Goal: Task Accomplishment & Management: Manage account settings

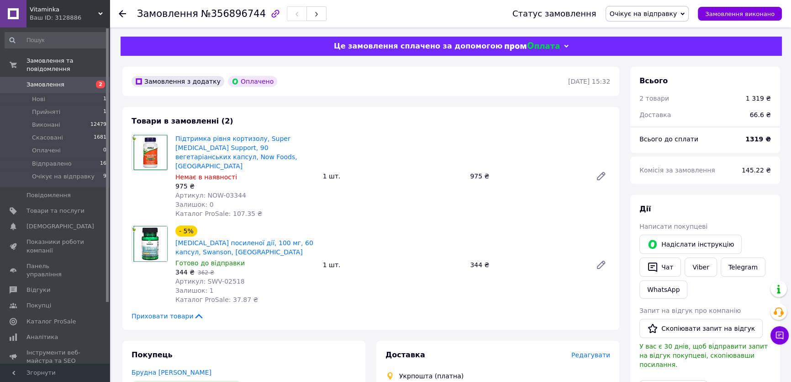
click at [51, 80] on span "Замовлення" at bounding box center [46, 84] width 38 height 8
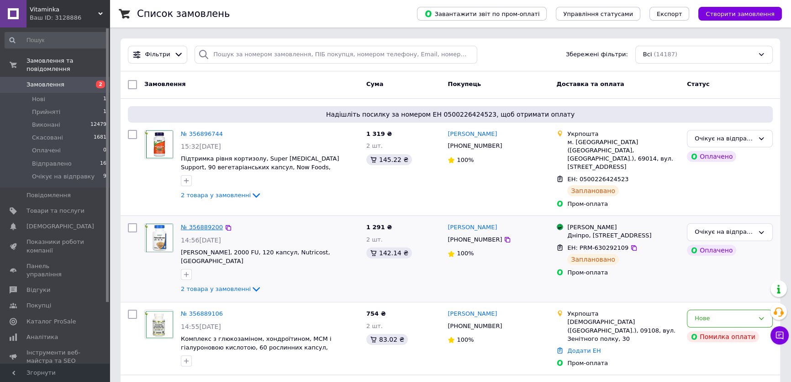
click at [195, 223] on link "№ 356889200" at bounding box center [202, 226] width 42 height 7
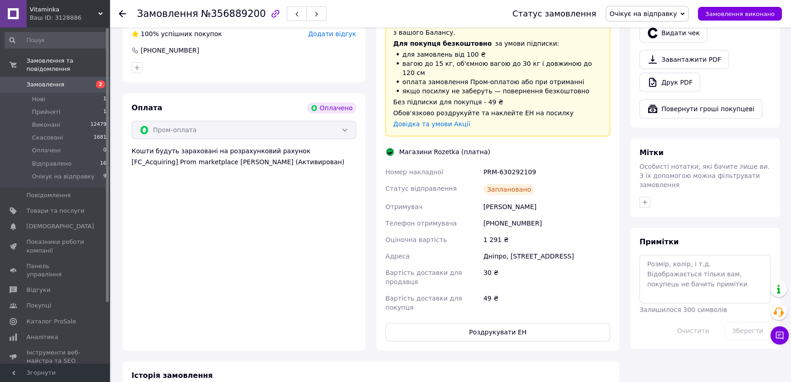
scroll to position [374, 0]
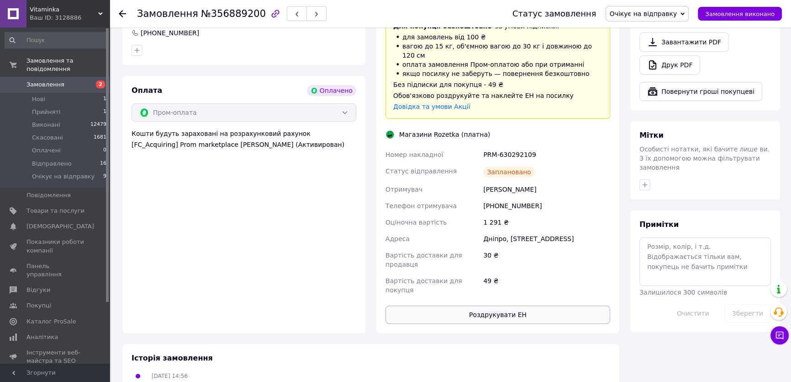
click at [505, 305] on button "Роздрукувати ЕН" at bounding box center [498, 314] width 225 height 18
click at [40, 80] on span "Замовлення" at bounding box center [46, 84] width 38 height 8
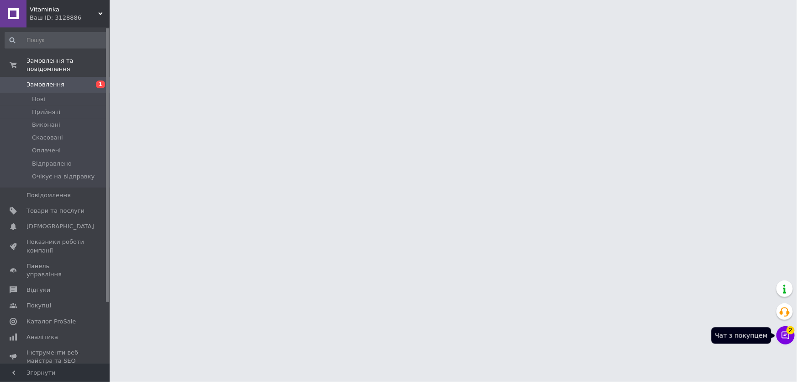
click at [786, 338] on icon at bounding box center [786, 335] width 8 height 8
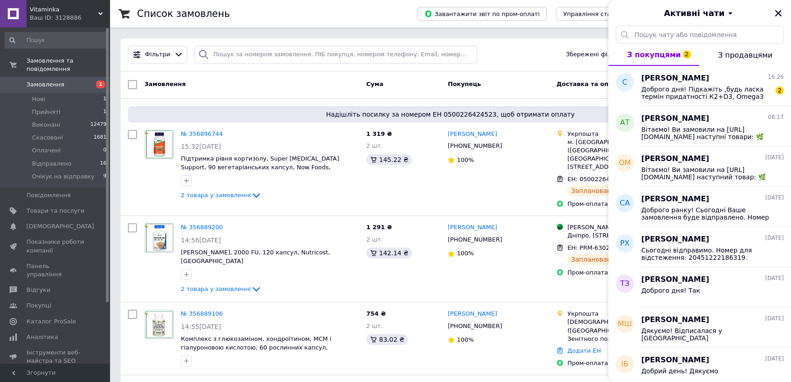
click at [780, 13] on icon "Закрити" at bounding box center [778, 13] width 6 height 6
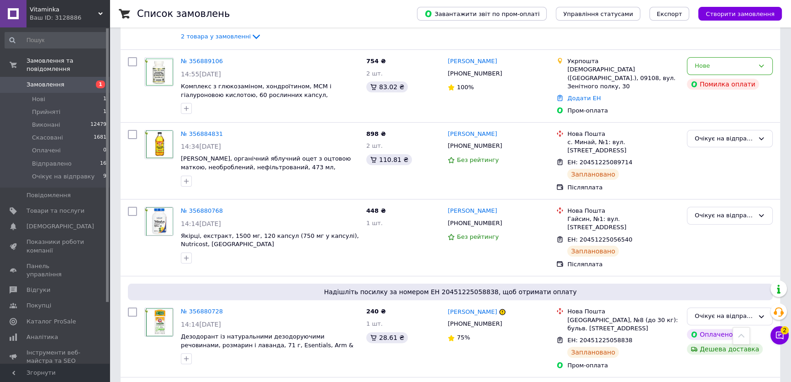
scroll to position [332, 0]
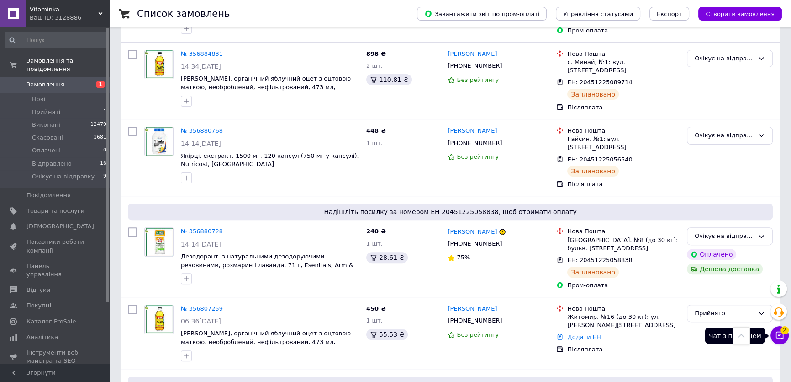
click at [784, 332] on span "2" at bounding box center [785, 330] width 8 height 8
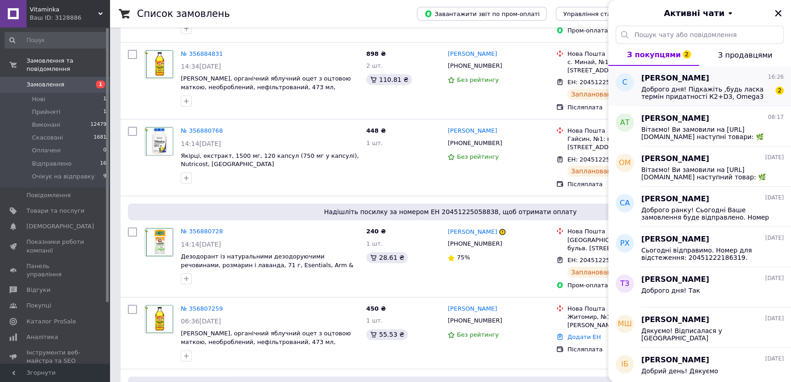
click at [729, 91] on span "Доброго дня! Підкажіть ,будь ласка термін придатності К2+D3, Omega3 ,хелат цинк…" at bounding box center [707, 92] width 130 height 15
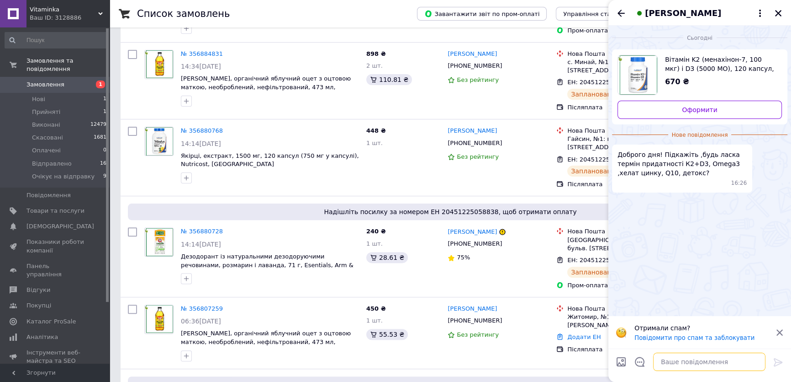
click at [685, 365] on textarea at bounding box center [709, 361] width 112 height 18
click at [682, 361] on textarea "Добрий день1 Якої саме омеги?" at bounding box center [700, 361] width 131 height 18
click at [733, 360] on textarea "Добрий день! Якої саме омеги?" at bounding box center [700, 361] width 131 height 18
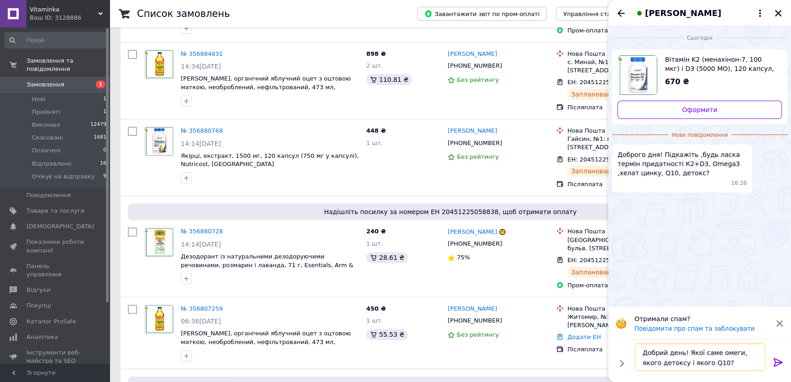
type textarea "Добрий день! Якої саме омеги, якого детоксу і якого Q10?"
click at [776, 363] on icon at bounding box center [778, 361] width 11 height 11
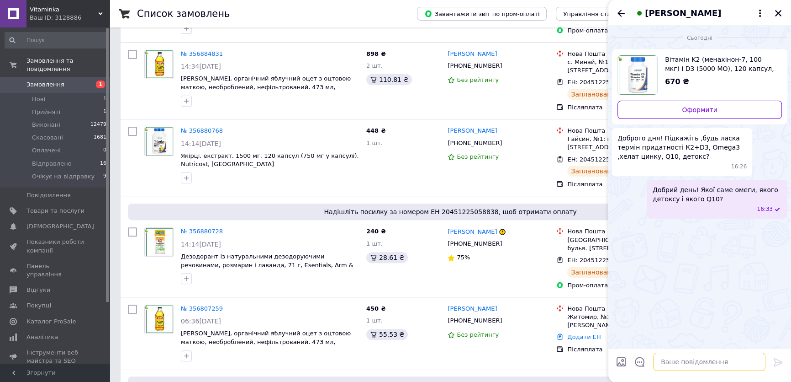
click at [700, 361] on textarea at bounding box center [709, 361] width 112 height 18
drag, startPoint x: 669, startPoint y: 361, endPoint x: 626, endPoint y: 361, distance: 43.4
click at [626, 362] on div "R2L3 - R2L3 -" at bounding box center [699, 362] width 175 height 26
drag, startPoint x: 648, startPoint y: 360, endPoint x: 641, endPoint y: 360, distance: 6.4
click at [641, 360] on textarea "Л2Д3 -" at bounding box center [700, 361] width 131 height 18
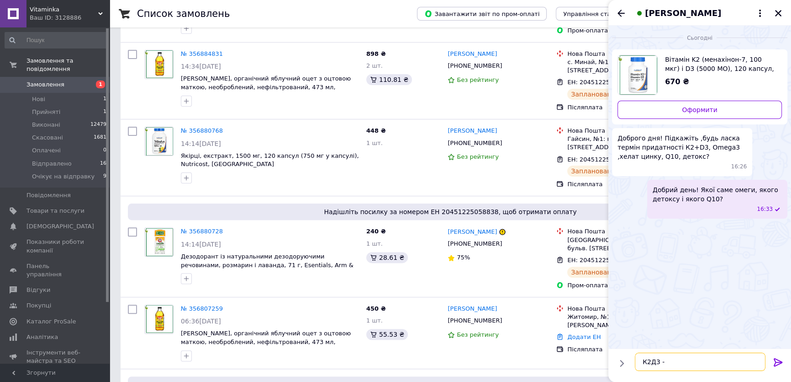
click at [672, 361] on textarea "К2Д3 -" at bounding box center [700, 361] width 131 height 18
type textarea "К2Д3 - 04/28 Цинк - 07/27"
click at [777, 362] on icon at bounding box center [778, 361] width 11 height 11
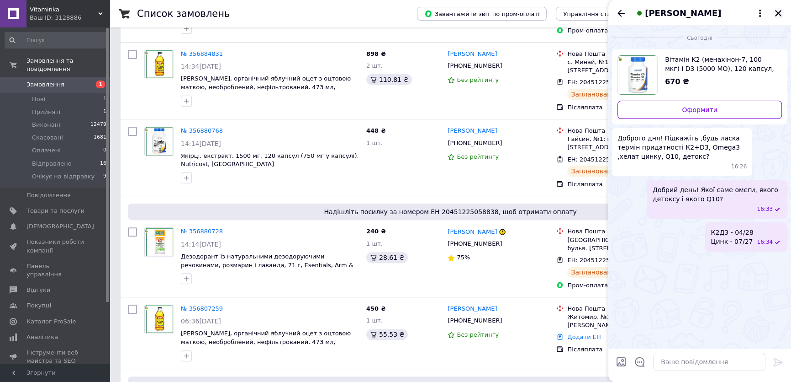
click at [775, 10] on icon "Закрити" at bounding box center [779, 13] width 8 height 8
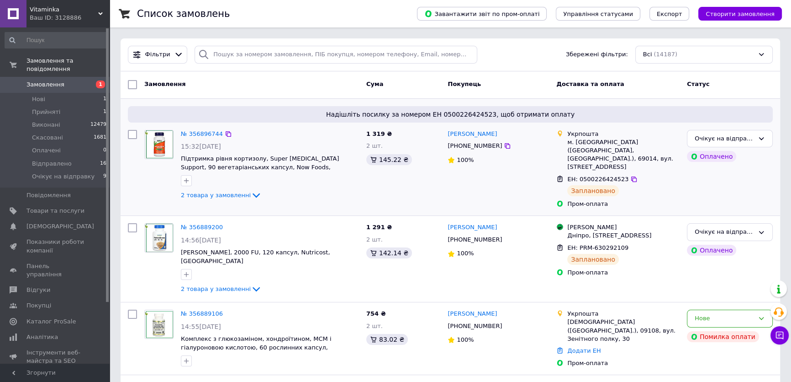
click at [722, 174] on div "Очікує на відправку Оплачено" at bounding box center [730, 169] width 93 height 86
click at [785, 338] on button "Чат з покупцем" at bounding box center [780, 335] width 18 height 18
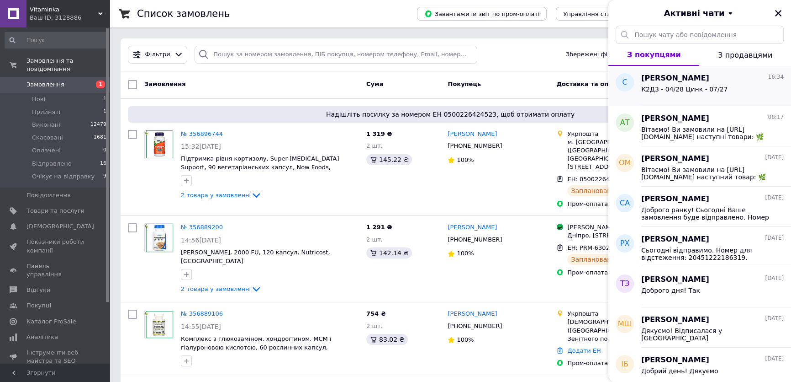
click at [717, 93] on div "К2Д3 - 04/28 Цинк - 07/27" at bounding box center [685, 91] width 86 height 13
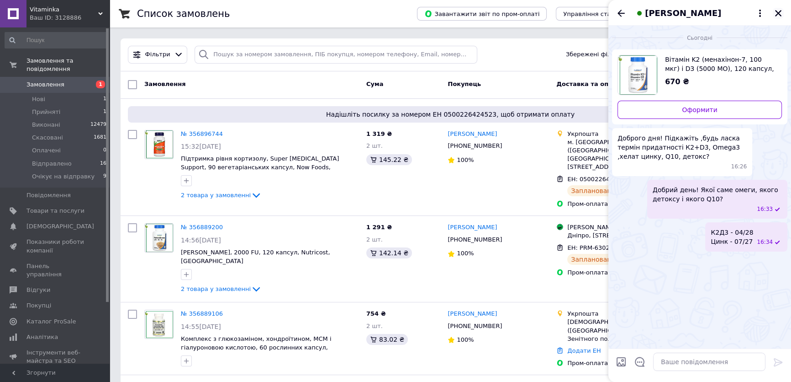
click at [780, 12] on icon "Закрити" at bounding box center [778, 13] width 6 height 6
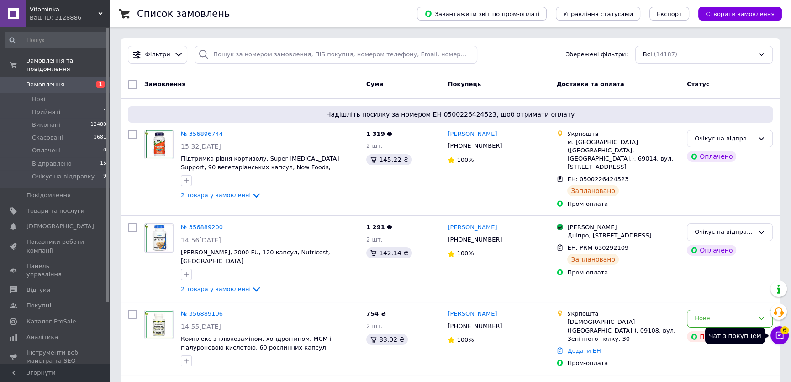
click at [779, 334] on icon at bounding box center [779, 334] width 9 height 9
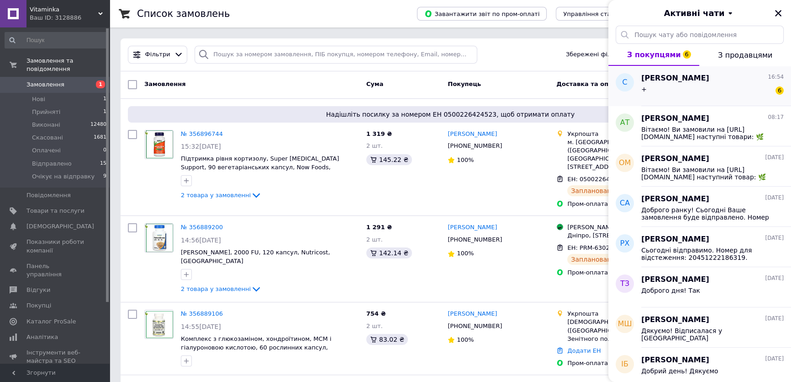
click at [739, 97] on div "+ 6" at bounding box center [713, 91] width 143 height 15
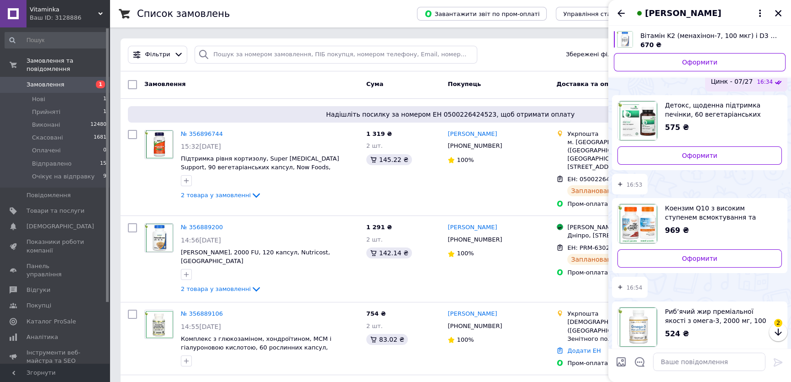
scroll to position [207, 0]
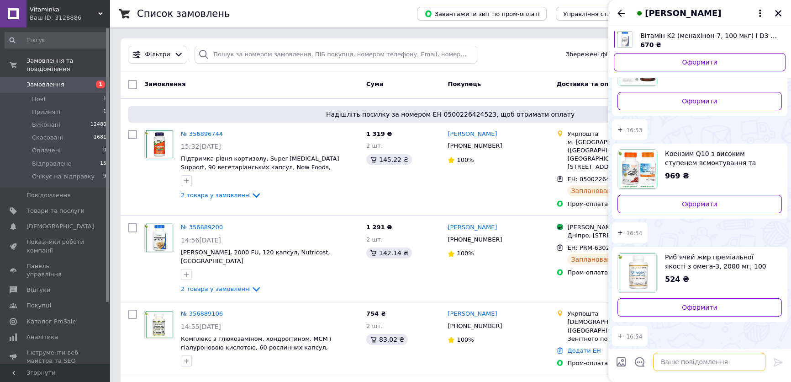
click at [692, 364] on textarea at bounding box center [709, 361] width 112 height 18
click at [660, 362] on textarea "Хвилиеку" at bounding box center [700, 361] width 131 height 18
type textarea "Хвилинку"
click at [775, 364] on icon at bounding box center [778, 362] width 9 height 8
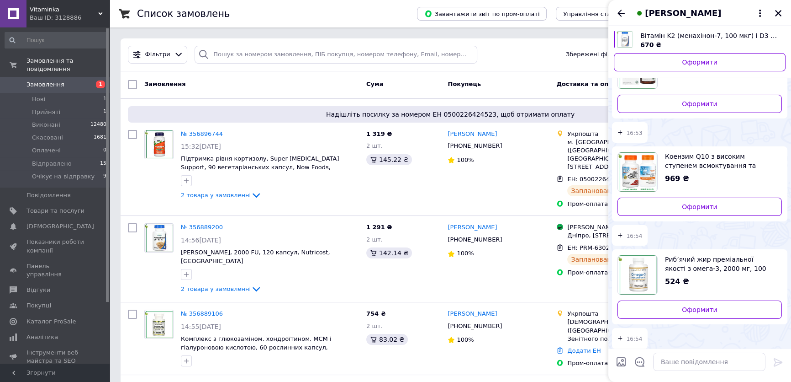
scroll to position [198, 0]
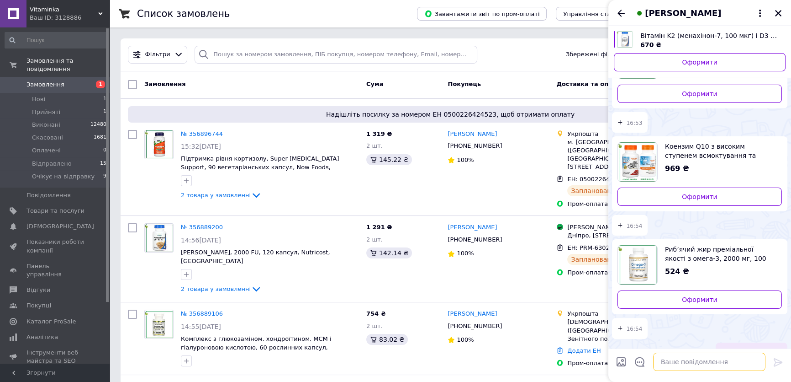
click at [672, 365] on textarea at bounding box center [709, 361] width 112 height 18
click at [683, 354] on textarea "Детокс - 04/26 Коензим - 11\27" at bounding box center [700, 361] width 131 height 18
click at [647, 366] on textarea "Детокс - 04/26 Коензим - 11/27" at bounding box center [700, 361] width 131 height 18
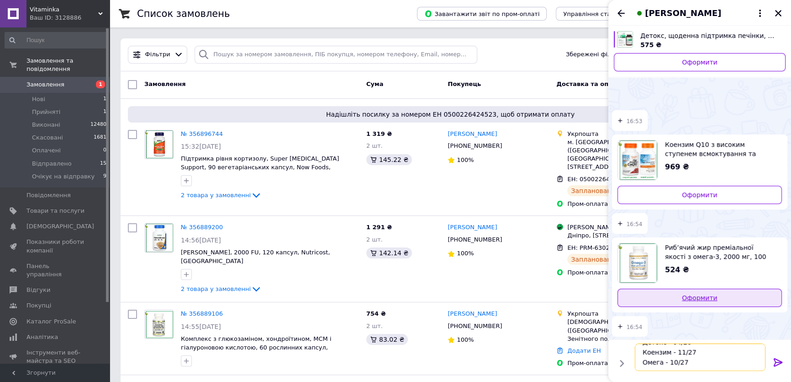
scroll to position [207, 0]
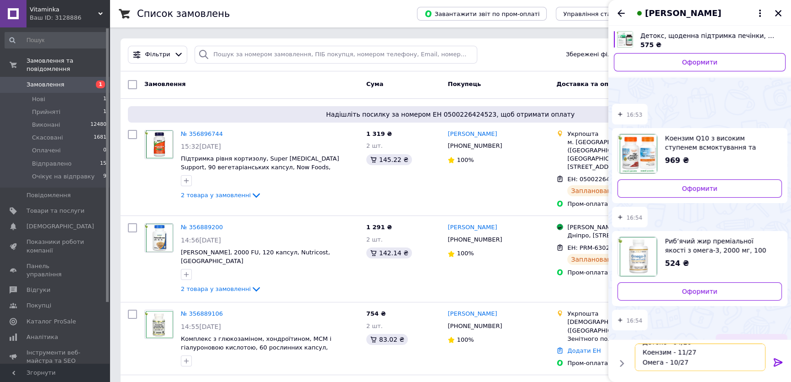
type textarea "Детокс - 04/26 Коензим - 11/27 Омега - 10/27"
click at [778, 361] on icon at bounding box center [778, 361] width 11 height 11
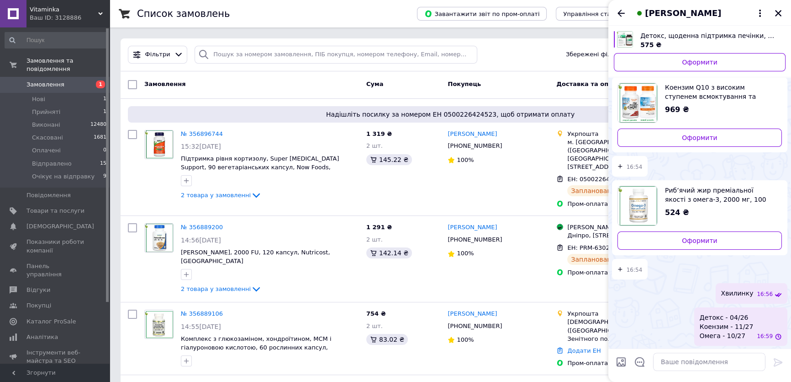
scroll to position [234, 0]
click at [777, 11] on icon "Закрити" at bounding box center [778, 13] width 6 height 6
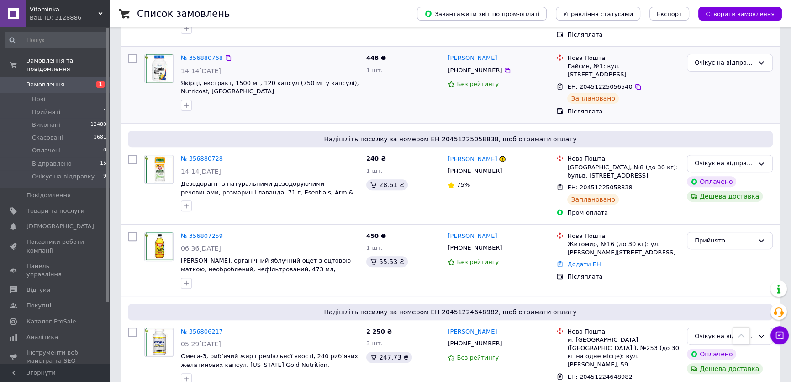
scroll to position [457, 0]
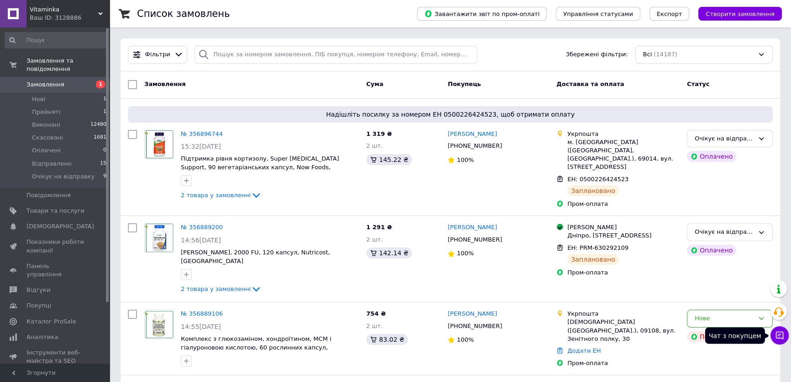
click at [781, 340] on button "Чат з покупцем" at bounding box center [780, 335] width 18 height 18
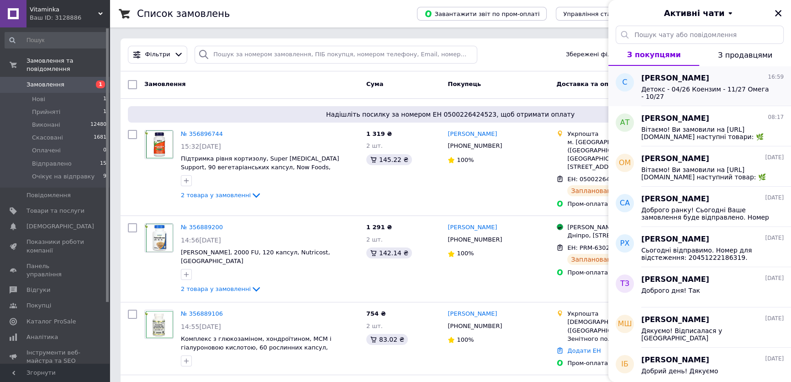
click at [756, 85] on div "Детокс - 04/26 Коензим - 11/27 Омега - 10/27" at bounding box center [713, 92] width 143 height 16
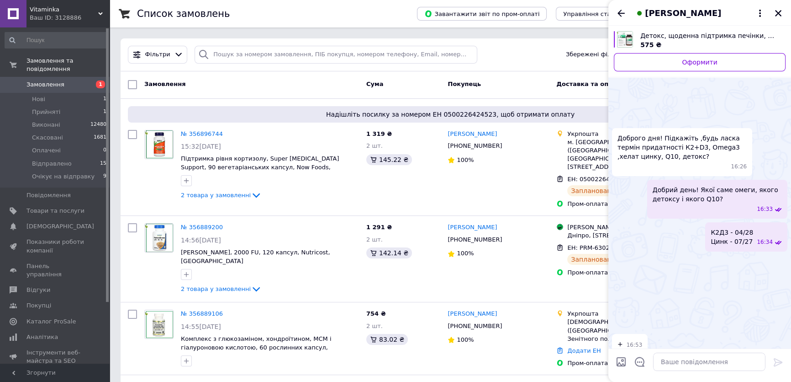
scroll to position [281, 0]
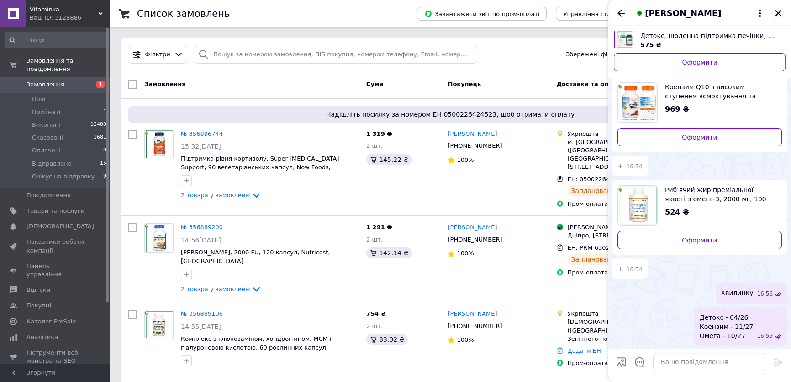
click at [780, 11] on icon "Закрити" at bounding box center [779, 13] width 8 height 8
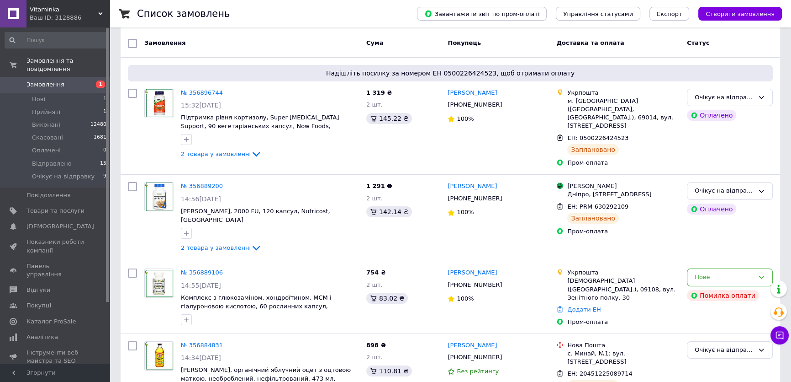
scroll to position [0, 0]
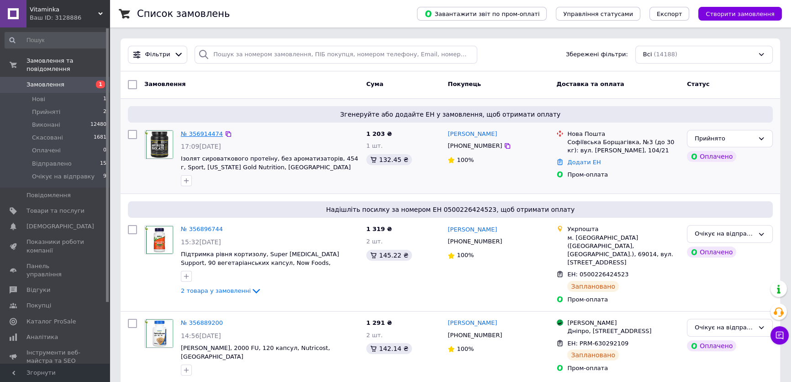
click at [203, 134] on link "№ 356914474" at bounding box center [202, 133] width 42 height 7
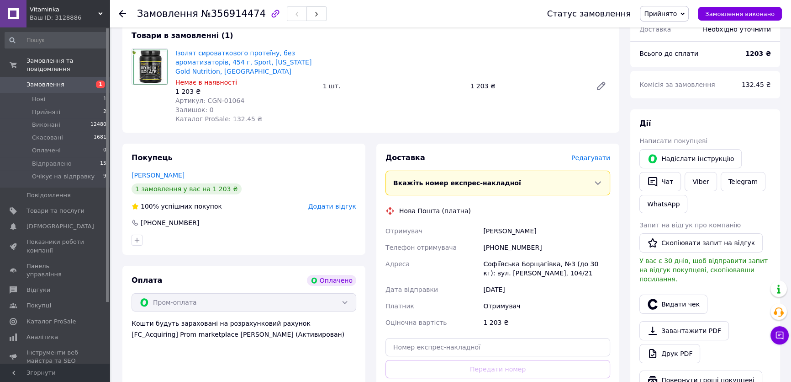
scroll to position [207, 0]
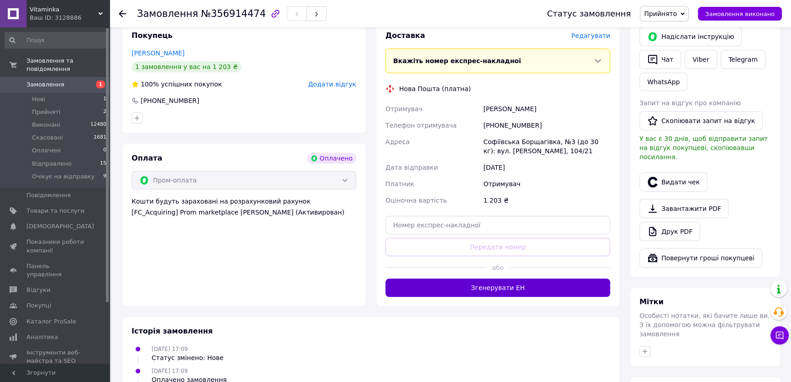
click at [516, 289] on button "Згенерувати ЕН" at bounding box center [498, 287] width 225 height 18
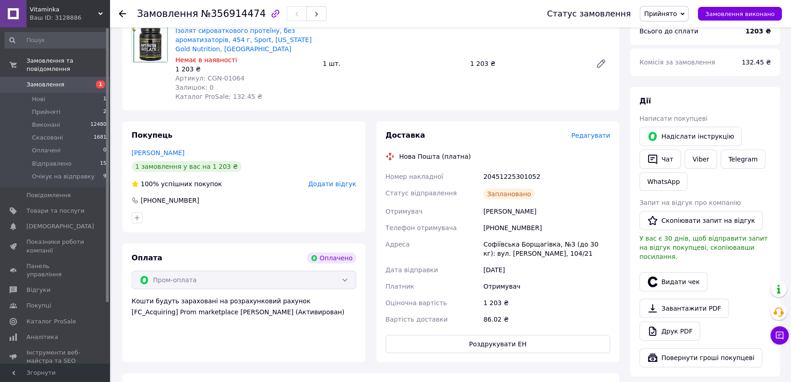
scroll to position [83, 0]
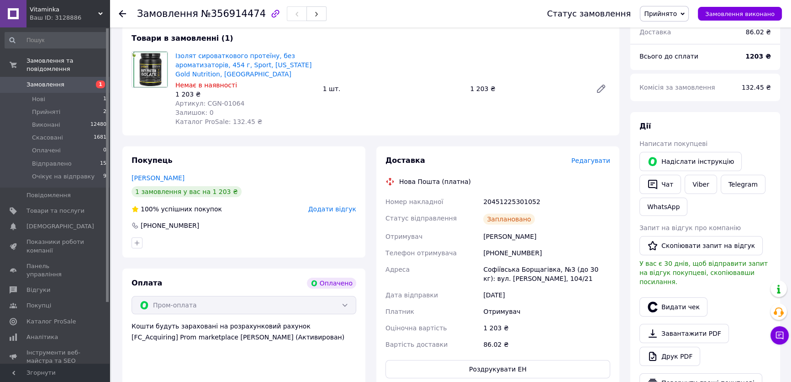
drag, startPoint x: 578, startPoint y: 191, endPoint x: 578, endPoint y: 201, distance: 9.6
click at [578, 194] on div "Доставка Редагувати Нова Пошта (платна) Номер накладної 20451225301052 Статус в…" at bounding box center [498, 266] width 225 height 223
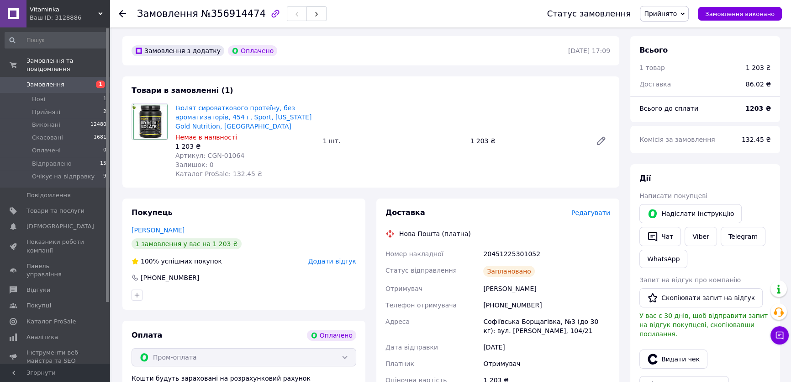
scroll to position [0, 0]
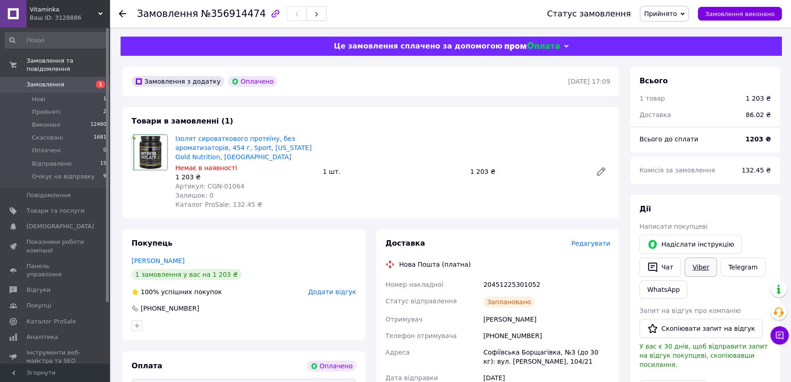
click at [699, 265] on link "Viber" at bounding box center [701, 266] width 32 height 19
click at [740, 216] on div "[PERSON_NAME] покупцеві   [PERSON_NAME] інструкцію   Чат Viber Telegram WhatsAp…" at bounding box center [706, 339] width 132 height 271
drag, startPoint x: 225, startPoint y: 157, endPoint x: 176, endPoint y: 142, distance: 51.7
click at [176, 142] on span "Ізолят сироваткового протеїну, без ароматизаторів, 454 г, Sport, [US_STATE] Gol…" at bounding box center [245, 147] width 140 height 27
copy link "Ізолят сироваткового протеїну, без ароматизаторів, 454 г, Sport, [US_STATE] Gol…"
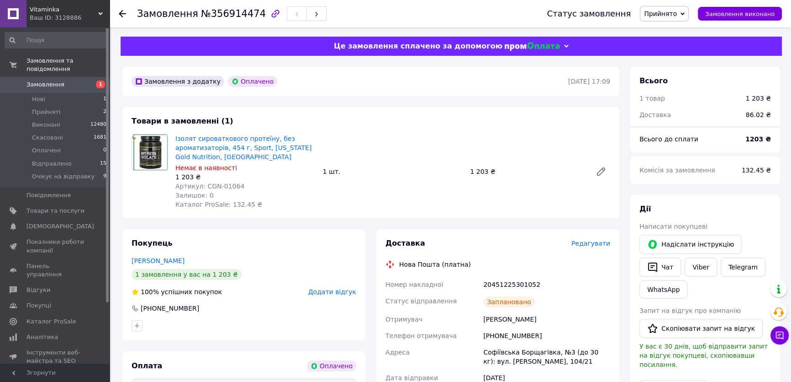
drag, startPoint x: 729, startPoint y: 212, endPoint x: 659, endPoint y: 228, distance: 71.3
click at [729, 212] on div "Дії" at bounding box center [706, 209] width 132 height 11
drag, startPoint x: 534, startPoint y: 284, endPoint x: 484, endPoint y: 284, distance: 49.8
click at [484, 284] on div "20451225301052" at bounding box center [547, 284] width 131 height 16
copy div "20451225301052"
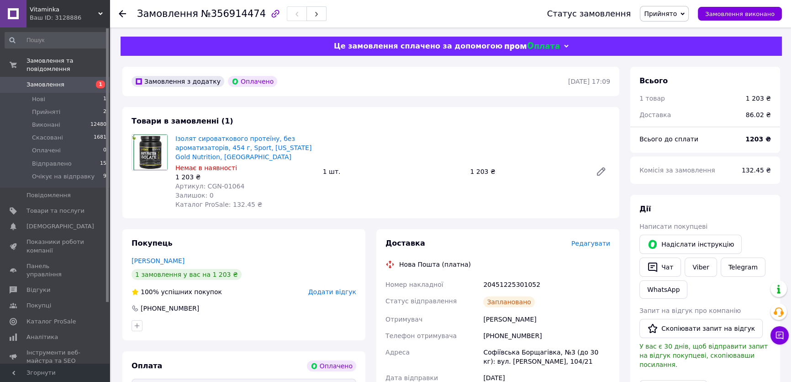
click at [730, 219] on div "[PERSON_NAME] покупцеві   [PERSON_NAME] інструкцію   Чат Viber Telegram WhatsAp…" at bounding box center [706, 339] width 132 height 271
click at [45, 80] on span "Замовлення" at bounding box center [46, 84] width 38 height 8
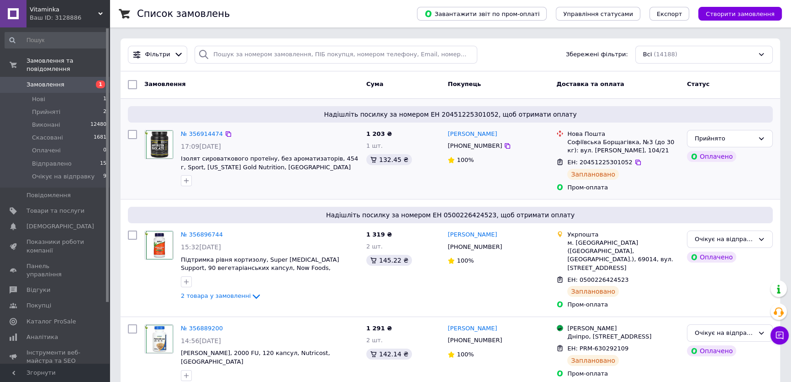
click at [520, 123] on div "Надішліть посилку за номером ЕН 20451225301052, щоб отримати оплату № 356914474…" at bounding box center [451, 149] width 660 height 100
drag, startPoint x: 514, startPoint y: 147, endPoint x: 449, endPoint y: 134, distance: 66.1
click at [449, 134] on div "Тетяна Сарнавська +380661415062 100%" at bounding box center [498, 160] width 109 height 69
copy div "Тетяна Сарнавська +380661415062"
click at [717, 187] on div "Прийнято Оплачено" at bounding box center [730, 160] width 93 height 69
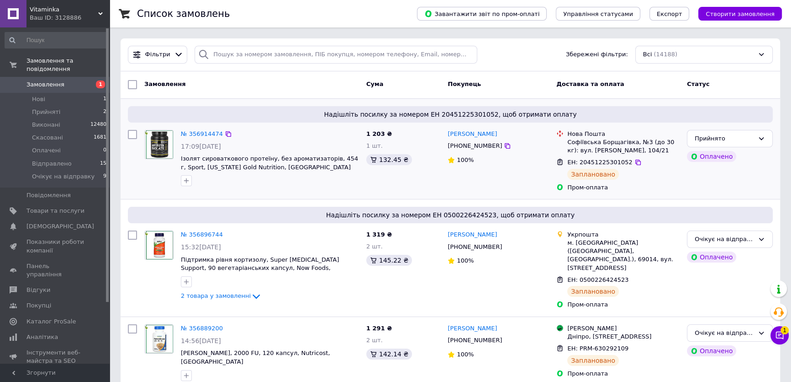
click at [716, 188] on div "Прийнято Оплачено" at bounding box center [730, 160] width 93 height 69
click at [754, 134] on div "Прийнято" at bounding box center [724, 139] width 59 height 10
click at [721, 216] on li "Очікує на відправку" at bounding box center [730, 224] width 85 height 17
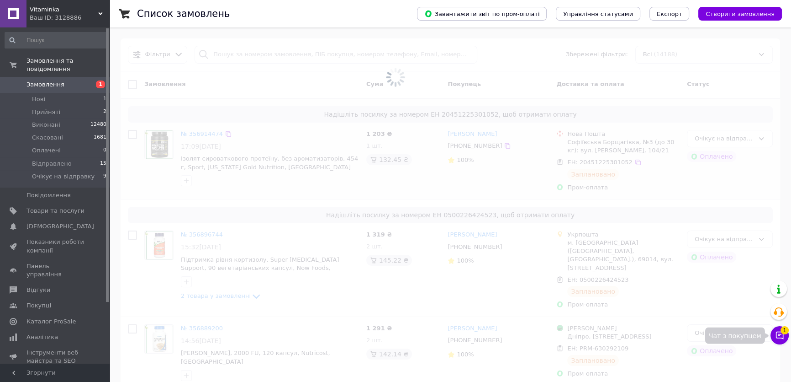
click at [781, 337] on icon at bounding box center [779, 334] width 9 height 9
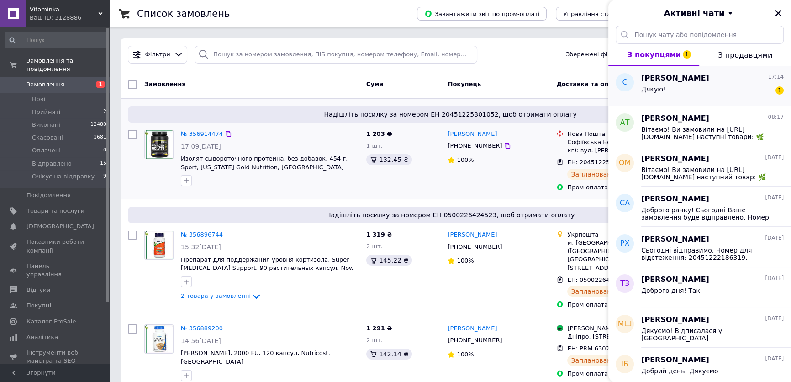
click at [722, 84] on div "Дякую! 1" at bounding box center [713, 91] width 143 height 15
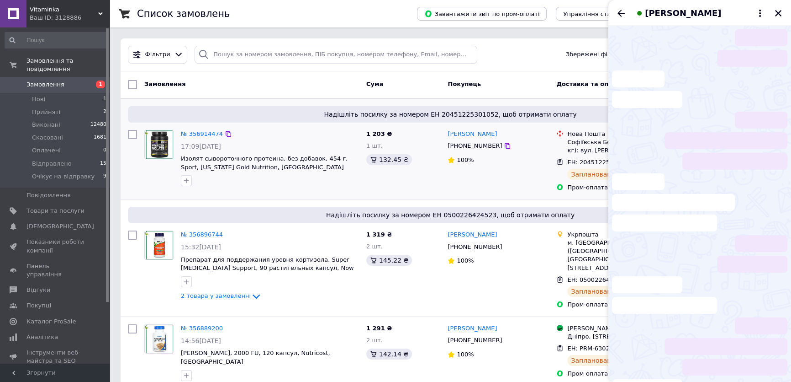
scroll to position [322, 0]
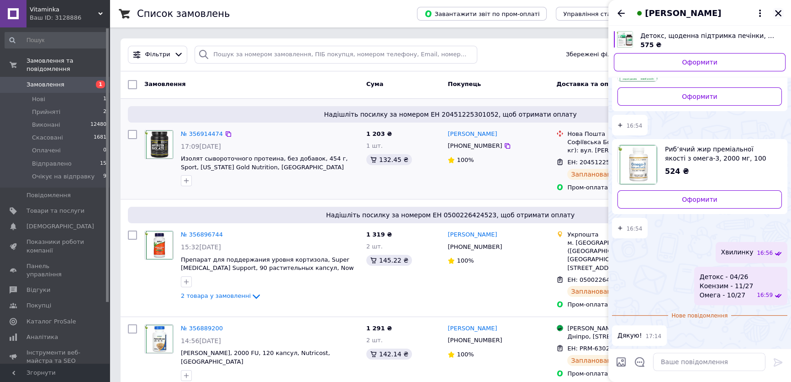
click at [781, 16] on icon "Закрити" at bounding box center [779, 13] width 8 height 8
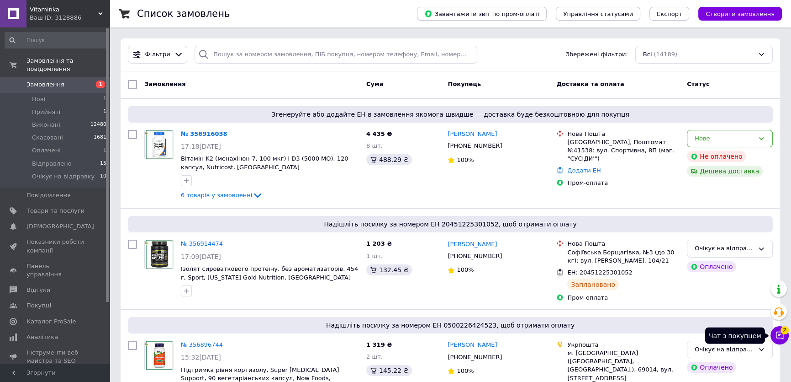
click at [780, 336] on icon at bounding box center [779, 334] width 9 height 9
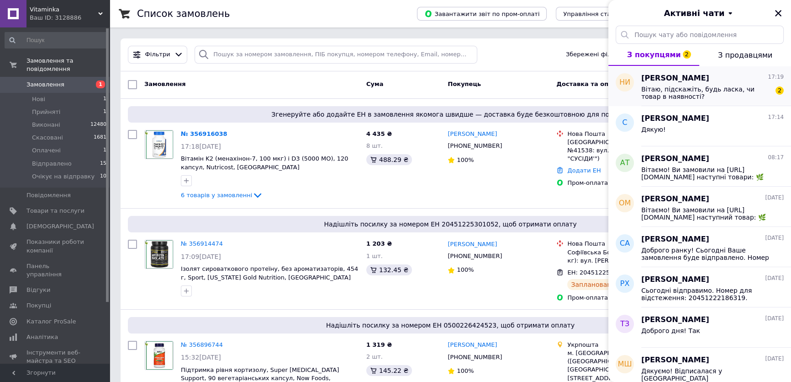
click at [716, 91] on span "Вітаю, підскажіть, будь ласка, чи товар в наявності?" at bounding box center [707, 92] width 130 height 15
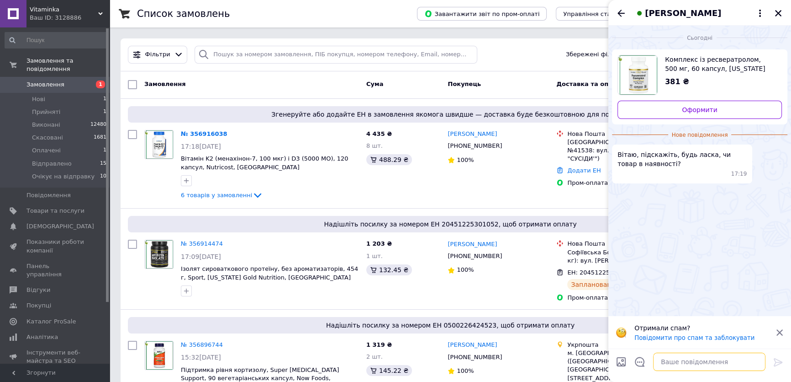
click at [674, 359] on textarea at bounding box center [709, 361] width 112 height 18
type textarea "Добрий день! Так"
click at [775, 359] on icon at bounding box center [778, 362] width 9 height 8
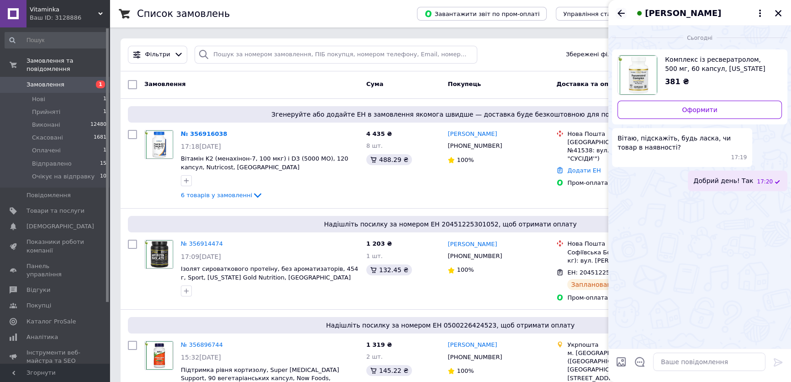
click at [619, 13] on icon "Назад" at bounding box center [621, 13] width 7 height 7
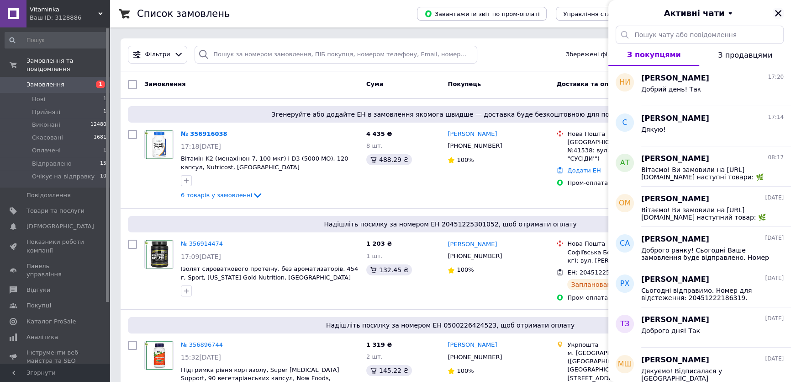
click at [778, 13] on icon "Закрити" at bounding box center [778, 13] width 6 height 6
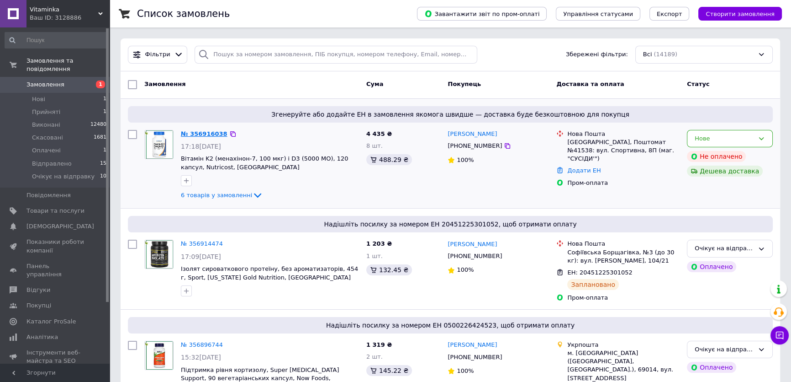
click at [203, 133] on link "№ 356916038" at bounding box center [204, 133] width 47 height 7
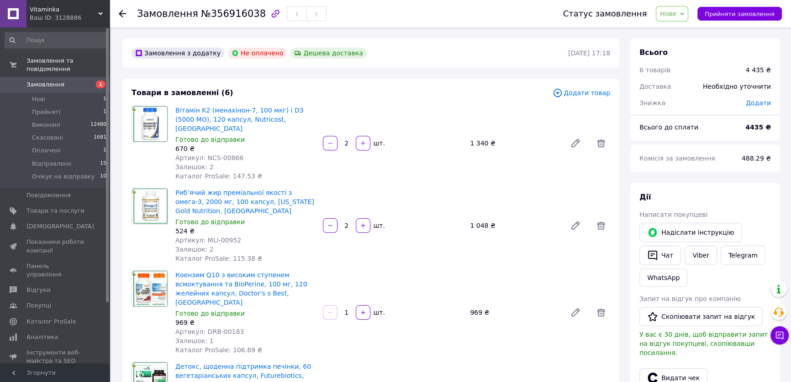
click at [42, 80] on span "Замовлення" at bounding box center [46, 84] width 38 height 8
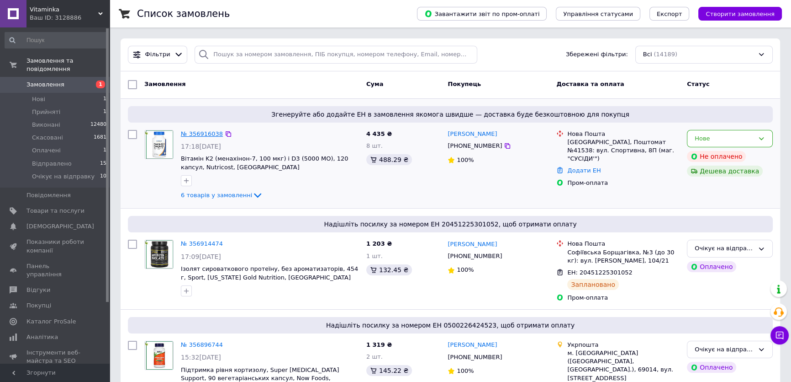
click at [199, 134] on link "№ 356916038" at bounding box center [202, 133] width 42 height 7
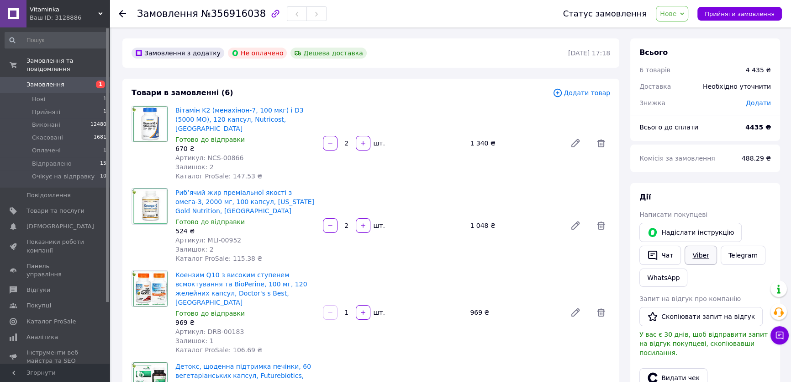
click at [696, 258] on link "Viber" at bounding box center [701, 254] width 32 height 19
click at [143, 154] on div at bounding box center [150, 143] width 44 height 75
drag, startPoint x: 272, startPoint y: 120, endPoint x: 175, endPoint y: 112, distance: 98.1
click at [175, 112] on div "Вітамін K2 (менахінон-7, 100 мкг) і D3 (5000 МО), 120 капсул, Nutricost, США Го…" at bounding box center [246, 143] width 148 height 79
copy link "Вітамін K2 (менахінон-7, 100 мкг) і D3 (5000 МО), 120 капсул, Nutricost, [GEOGR…"
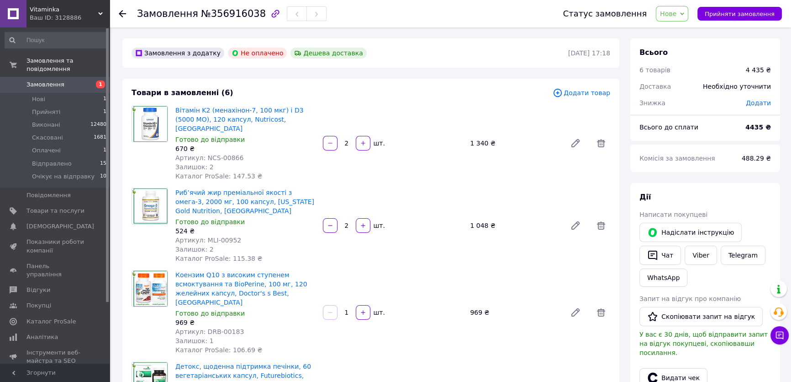
click at [754, 206] on div "Дії Написати покупцеві   Надіслати інструкцію   Чат Viber Telegram WhatsApp Зап…" at bounding box center [706, 314] width 132 height 244
click at [699, 192] on div "Дії" at bounding box center [706, 197] width 132 height 11
drag, startPoint x: 199, startPoint y: 200, endPoint x: 176, endPoint y: 187, distance: 26.2
click at [176, 188] on span "Риб’ячий жир преміальної якості з омега-3, 2000 мг, 100 капсул, [US_STATE] Gold…" at bounding box center [245, 201] width 140 height 27
copy link "Риб’ячий жир преміальної якості з омега-3, 2000 мг, 100 капсул, [US_STATE] Gold…"
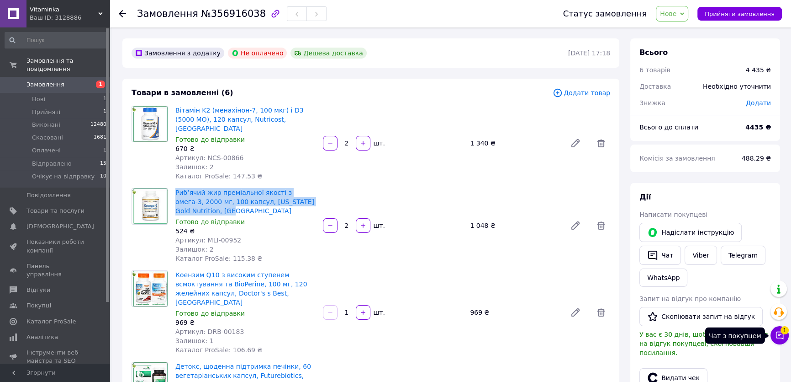
click at [780, 342] on button "Чат з покупцем 1" at bounding box center [780, 335] width 18 height 18
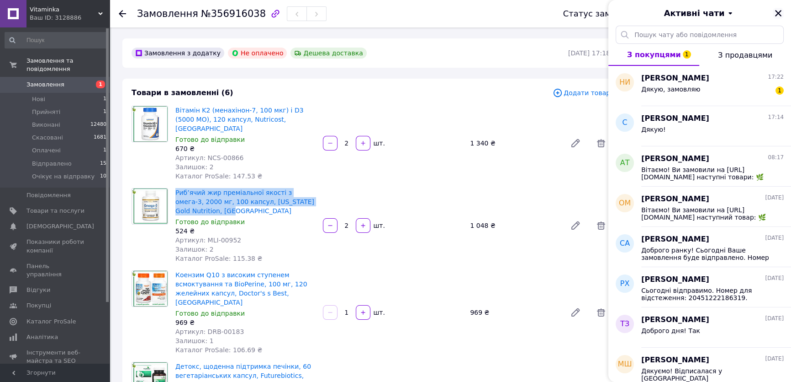
click at [781, 13] on icon "Закрити" at bounding box center [779, 13] width 8 height 8
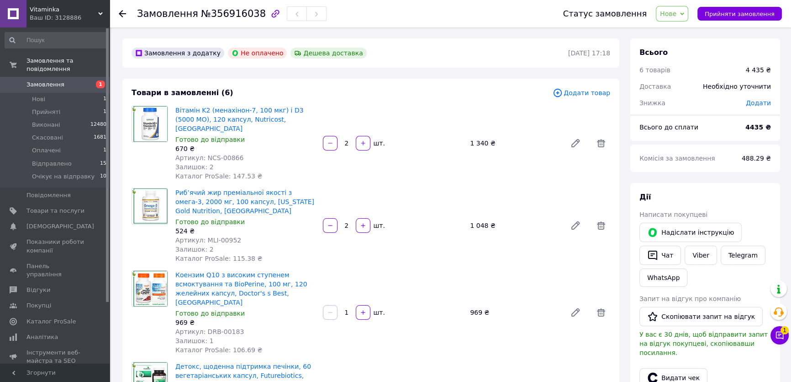
click at [729, 203] on div "Дії Написати покупцеві   Надіслати інструкцію   Чат Viber Telegram WhatsApp Зап…" at bounding box center [706, 314] width 132 height 244
drag, startPoint x: 779, startPoint y: 337, endPoint x: 797, endPoint y: 201, distance: 137.4
click at [780, 336] on icon at bounding box center [779, 334] width 9 height 9
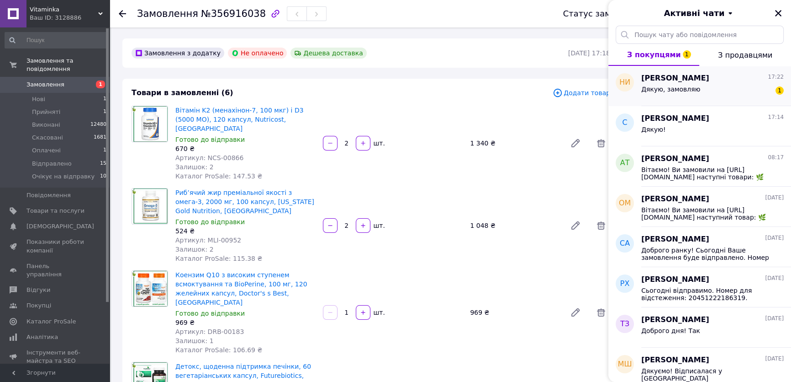
click at [745, 84] on div "Дякую, замовляю 1" at bounding box center [713, 91] width 143 height 15
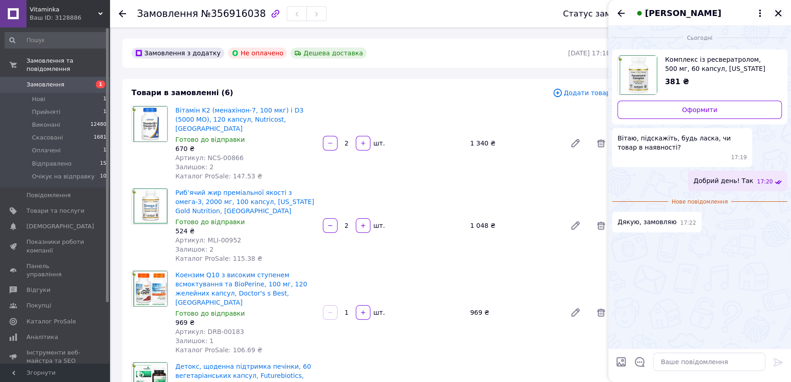
click at [778, 12] on icon "Закрити" at bounding box center [778, 13] width 6 height 6
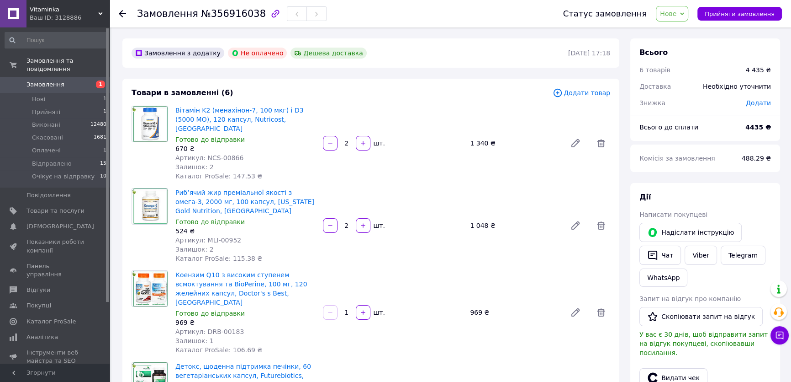
scroll to position [41, 0]
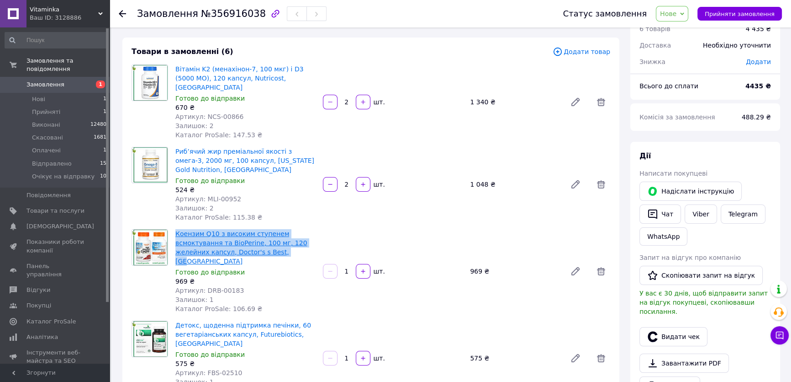
drag, startPoint x: 296, startPoint y: 240, endPoint x: 182, endPoint y: 226, distance: 114.7
click at [175, 229] on span "Коензим Q10 з високим ступенем всмоктування та BioPerine, 100 мг, 120 желейних …" at bounding box center [245, 247] width 140 height 37
copy link "Коензим Q10 з високим ступенем всмоктування та BioPerine, 100 мг, 120 желейних …"
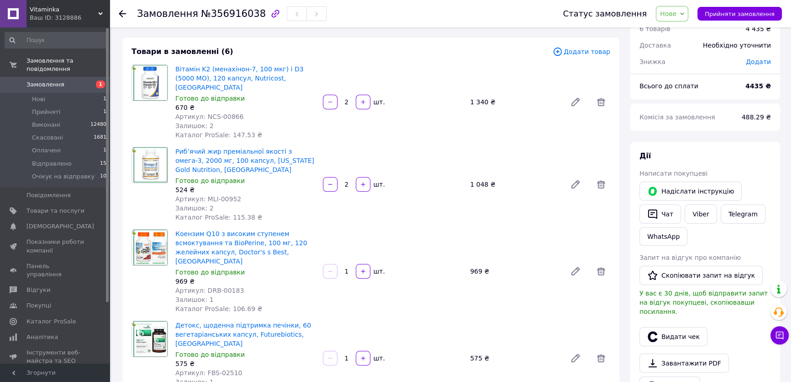
click at [747, 158] on div "Дії" at bounding box center [706, 156] width 132 height 11
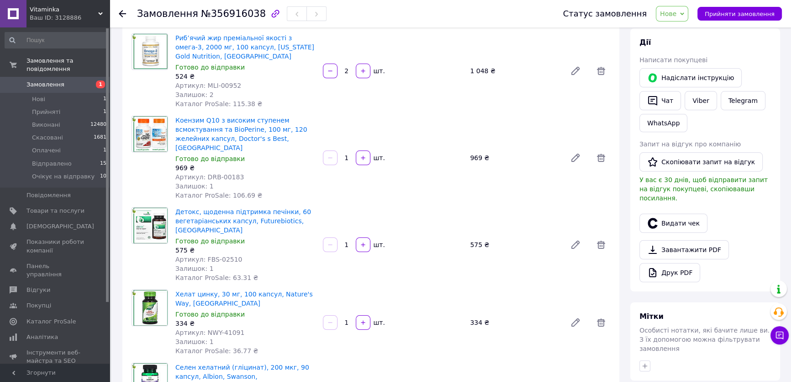
scroll to position [166, 0]
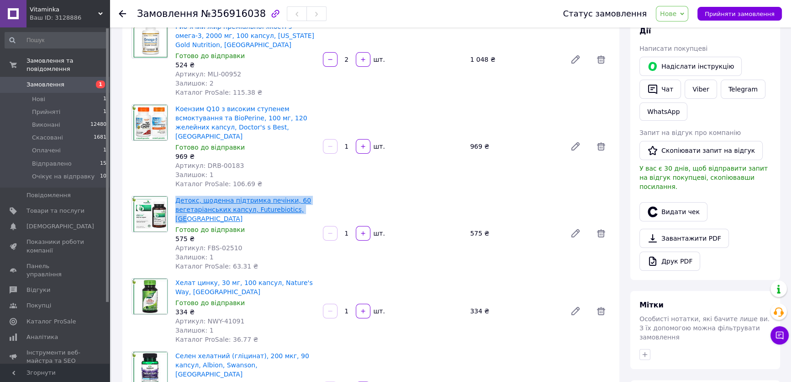
drag, startPoint x: 308, startPoint y: 191, endPoint x: 176, endPoint y: 179, distance: 132.6
click at [176, 196] on span "Детокс, щоденна підтримка печінки, 60 вегетаріанських капсул, Futurebiotics, [G…" at bounding box center [245, 209] width 140 height 27
copy link "Детокс, щоденна підтримка печінки, 60 вегетаріанських капсул, Futurebiotics, [G…"
click at [754, 215] on div "Дії Написати покупцеві   Надіслати інструкцію   Чат Viber Telegram WhatsApp Зап…" at bounding box center [706, 148] width 132 height 244
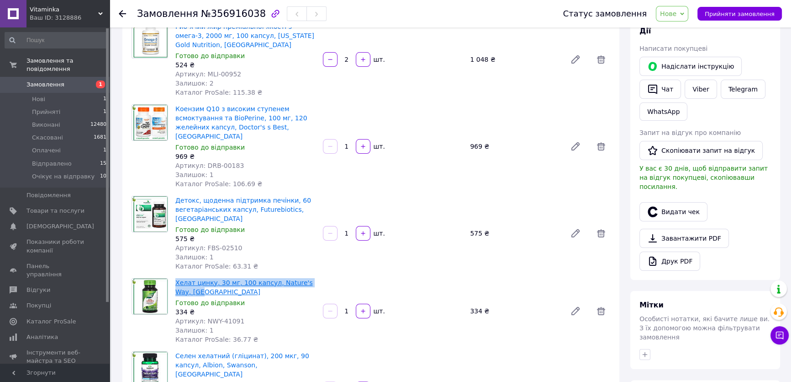
drag, startPoint x: 200, startPoint y: 264, endPoint x: 175, endPoint y: 257, distance: 25.2
click at [175, 278] on span "Хелат цинку, 30 мг, 100 капсул, Nature's Way, [GEOGRAPHIC_DATA]" at bounding box center [245, 287] width 140 height 18
copy link "Хелат цинку, 30 мг, 100 капсул, Nature's Way, [GEOGRAPHIC_DATA]"
click at [738, 253] on div "Друк PDF" at bounding box center [706, 260] width 132 height 19
click at [760, 205] on div "Видати чек" at bounding box center [705, 211] width 135 height 23
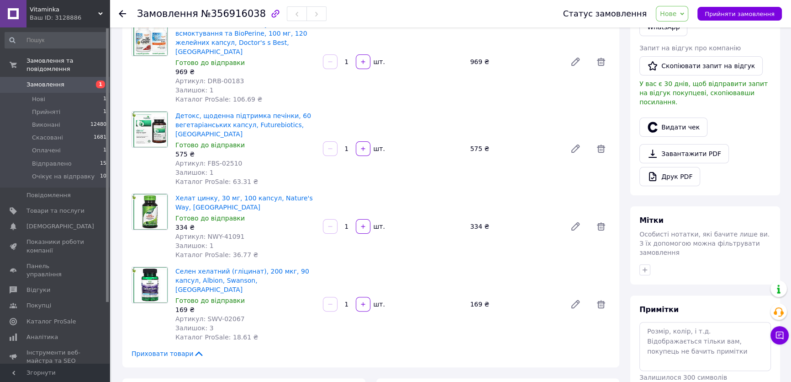
scroll to position [291, 0]
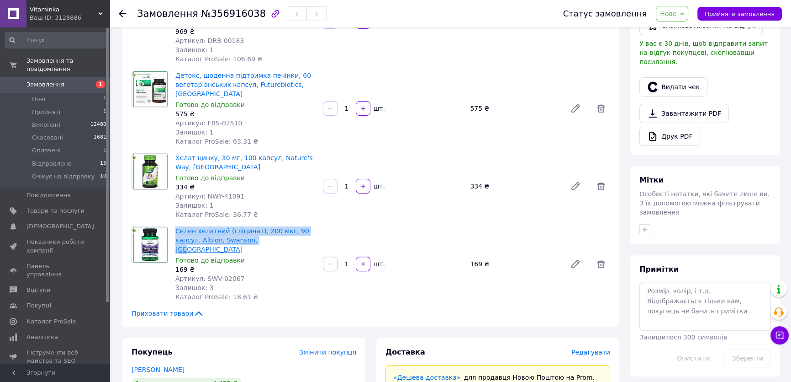
drag, startPoint x: 237, startPoint y: 213, endPoint x: 175, endPoint y: 203, distance: 62.5
click at [175, 226] on span "Селен хелатний (гліцинат), 200 мкг, 90 капсул, Albion, Swanson, [GEOGRAPHIC_DAT…" at bounding box center [245, 239] width 140 height 27
copy link "Селен хелатний (гліцинат), 200 мкг, 90 капсул, Albion, Swanson, [GEOGRAPHIC_DAT…"
click at [733, 105] on div "Завантажити PDF   Друк PDF" at bounding box center [706, 125] width 132 height 42
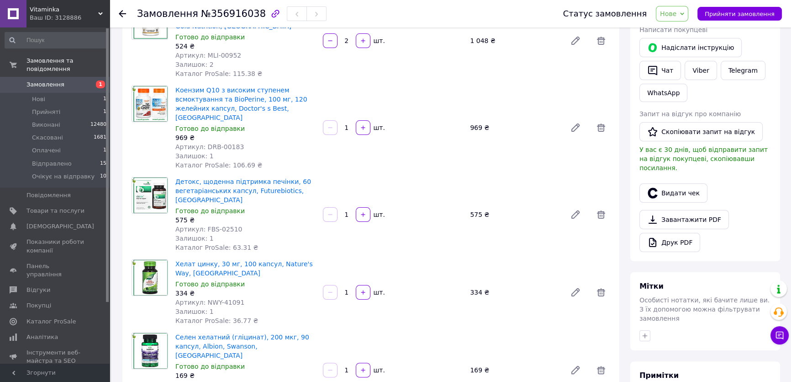
scroll to position [83, 0]
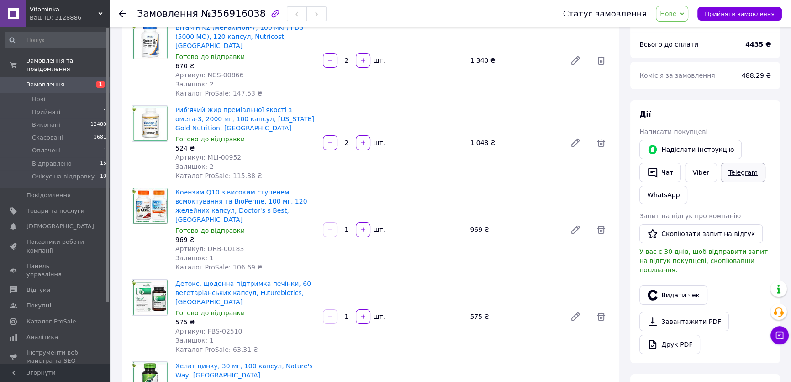
drag, startPoint x: 754, startPoint y: 205, endPoint x: 718, endPoint y: 166, distance: 53.3
click at [754, 205] on div "Дії Написати покупцеві   Надіслати інструкцію   Чат Viber Telegram WhatsApp Зап…" at bounding box center [706, 231] width 132 height 244
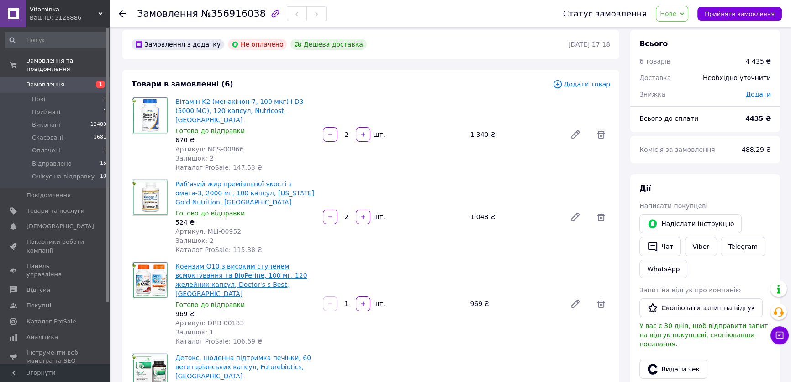
scroll to position [0, 0]
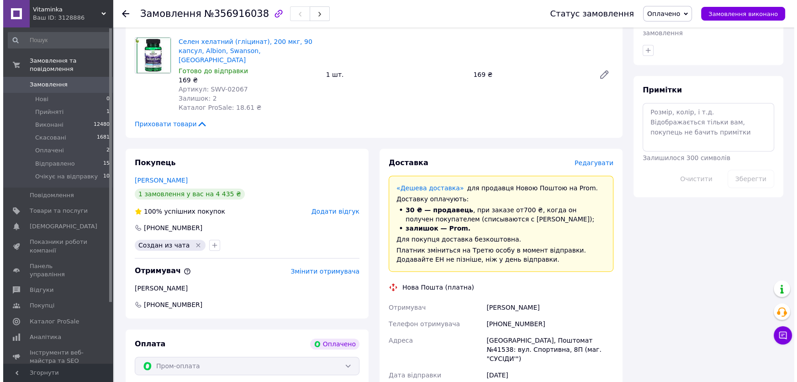
scroll to position [569, 0]
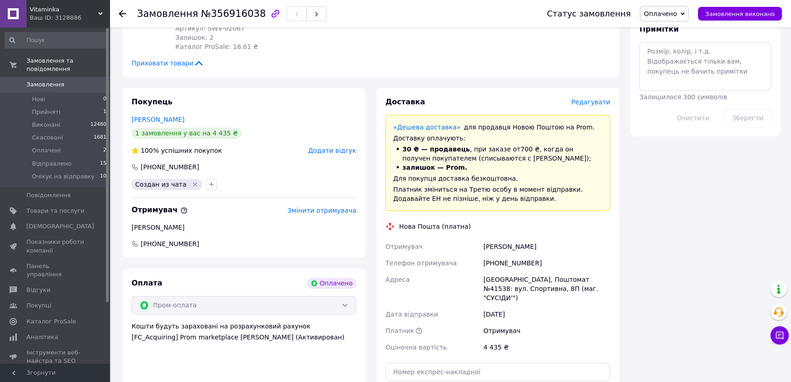
click at [593, 98] on span "Редагувати" at bounding box center [591, 101] width 39 height 7
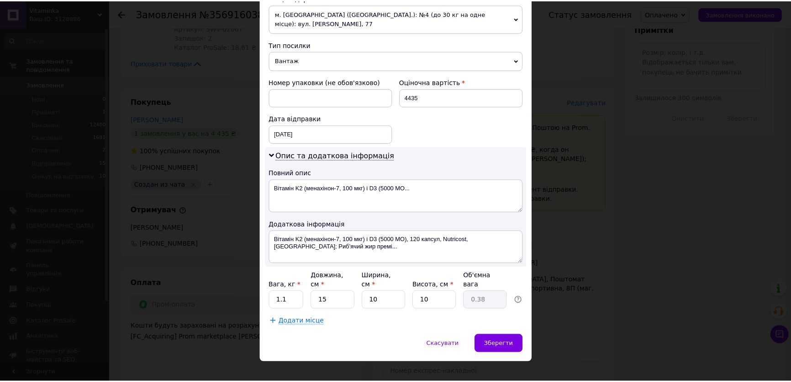
scroll to position [335, 0]
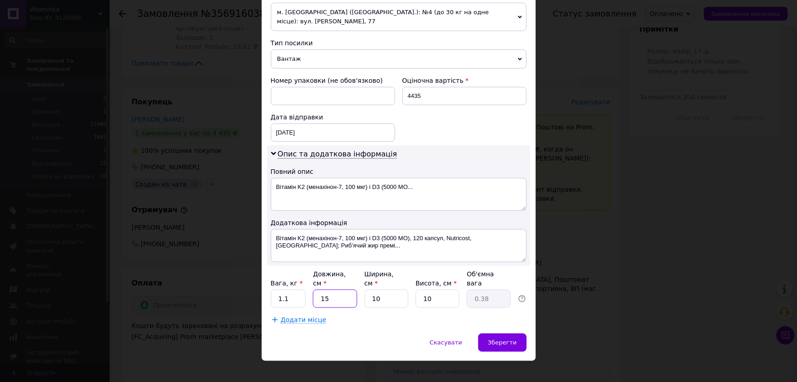
drag, startPoint x: 338, startPoint y: 288, endPoint x: 315, endPoint y: 288, distance: 22.8
click at [315, 289] on input "15" at bounding box center [335, 298] width 44 height 18
type input "2"
type input "0.1"
type input "25"
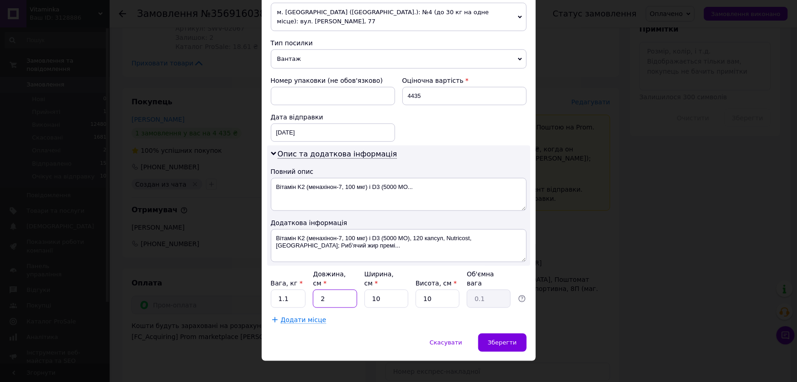
type input "0.63"
type input "25"
drag, startPoint x: 380, startPoint y: 284, endPoint x: 366, endPoint y: 287, distance: 13.9
click at [366, 289] on input "10" at bounding box center [387, 298] width 44 height 18
type input "2"
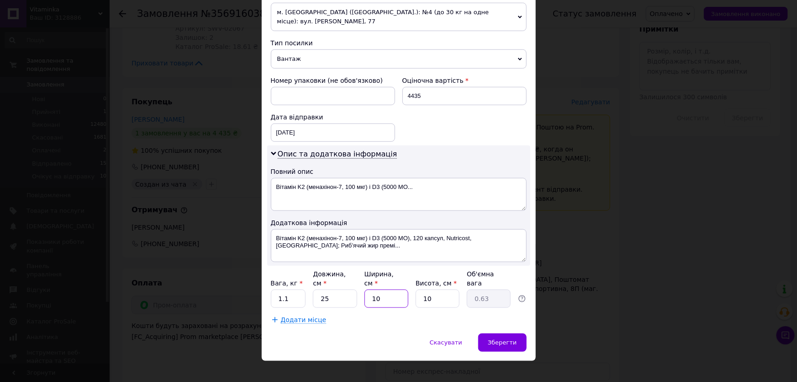
type input "0.13"
type input "20"
type input "1.25"
type input "20"
click at [443, 289] on input "10" at bounding box center [438, 298] width 44 height 18
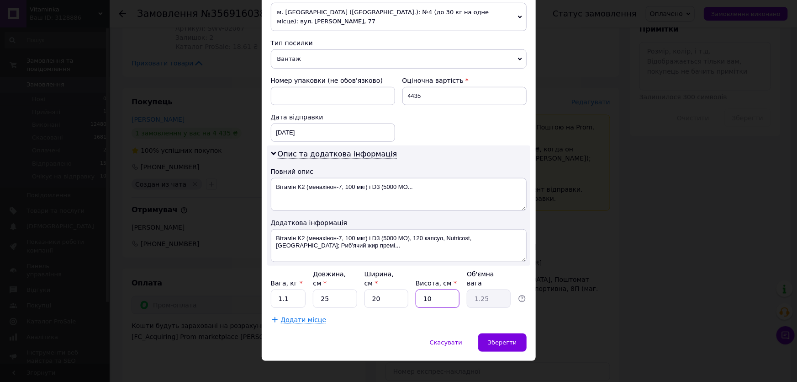
type input "1"
type input "0.13"
type input "15"
type input "1.88"
type input "15"
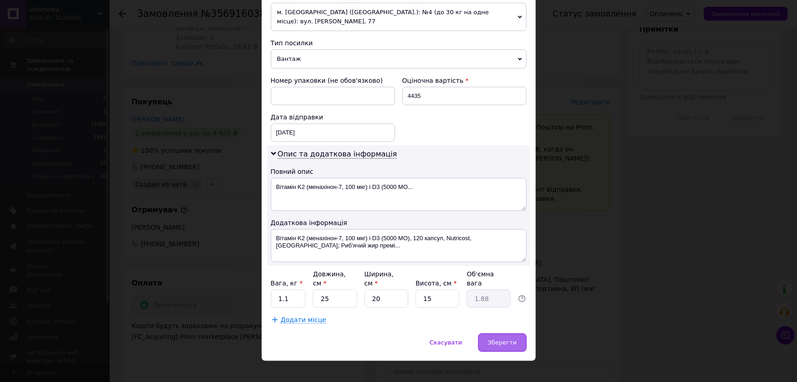
click at [504, 339] on span "Зберегти" at bounding box center [502, 342] width 29 height 7
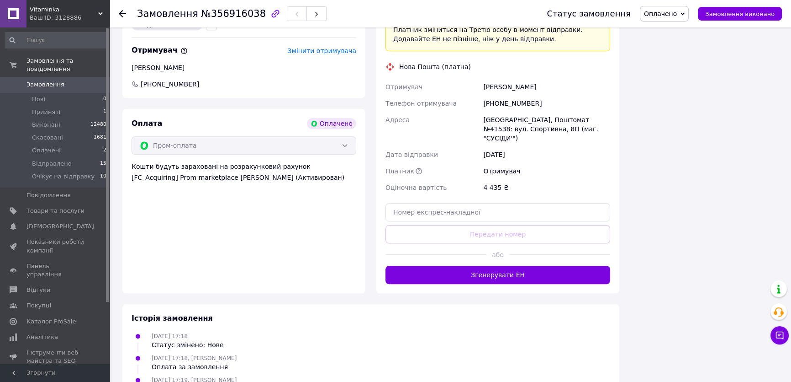
scroll to position [777, 0]
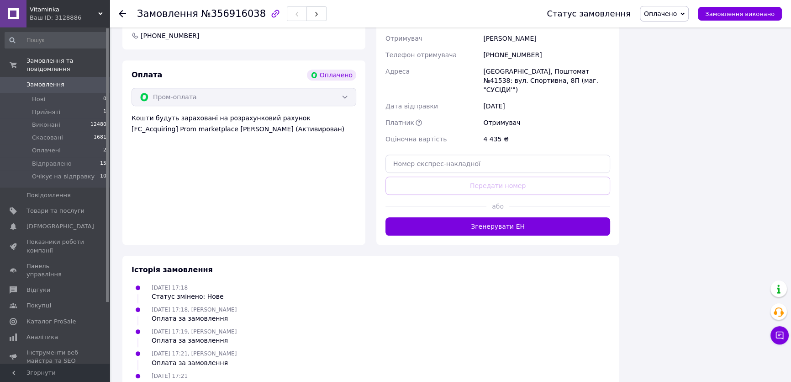
click at [670, 5] on div "Статус замовлення Оплачено Прийнято Виконано Скасовано Відправлено Очікує на ві…" at bounding box center [656, 13] width 254 height 27
click at [668, 12] on span "Оплачено" at bounding box center [660, 13] width 33 height 7
click at [672, 31] on li "Прийнято" at bounding box center [677, 32] width 72 height 14
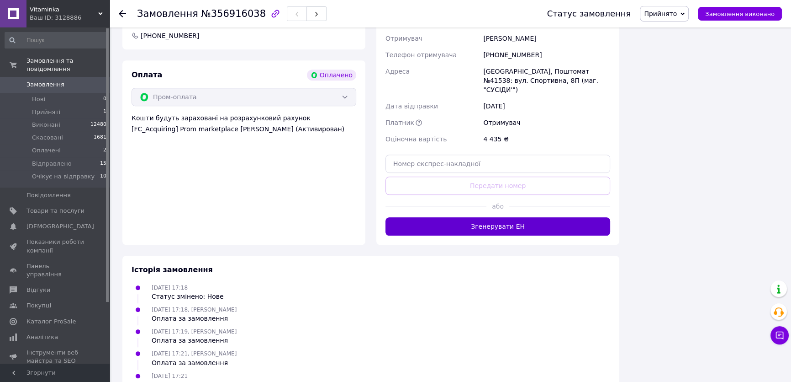
click at [489, 217] on button "Згенерувати ЕН" at bounding box center [498, 226] width 225 height 18
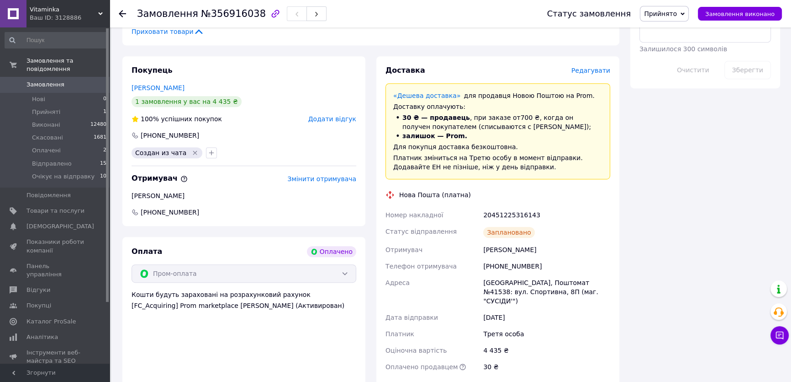
scroll to position [527, 0]
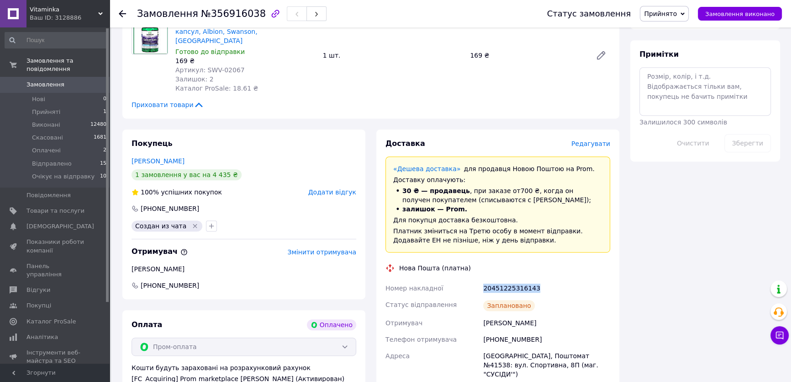
drag, startPoint x: 533, startPoint y: 249, endPoint x: 483, endPoint y: 252, distance: 49.5
click at [483, 280] on div "20451225316143" at bounding box center [547, 288] width 131 height 16
copy div "20451225316143"
click at [685, 260] on div "Всього 6 товарів 4 435 ₴ Всього до сплати 4435 ₴ Комісія за замовлення 488.29 ₴…" at bounding box center [705, 149] width 161 height 1221
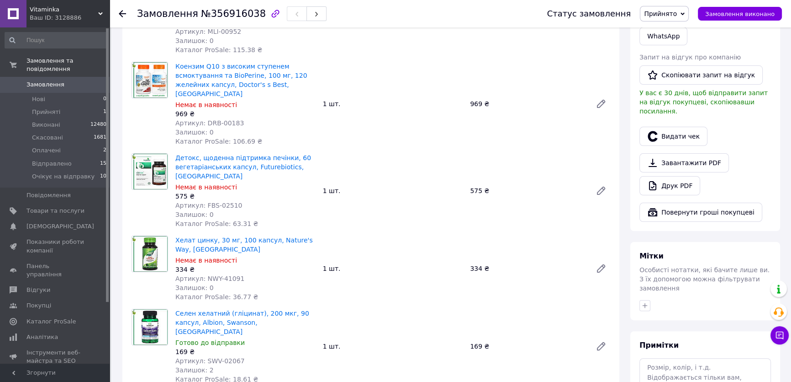
scroll to position [0, 0]
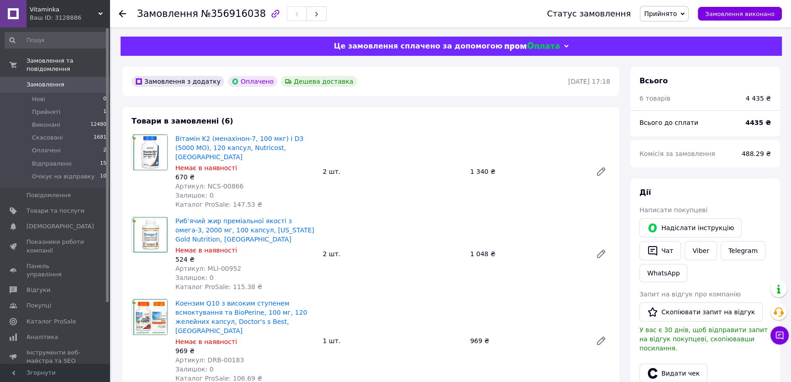
click at [768, 210] on div "Написати покупцеві" at bounding box center [706, 209] width 132 height 9
click at [706, 184] on div "[PERSON_NAME] покупцеві   [PERSON_NAME] інструкцію   Чат Viber Telegram WhatsAp…" at bounding box center [706, 322] width 150 height 289
click at [139, 262] on div at bounding box center [150, 253] width 44 height 75
click at [141, 266] on div at bounding box center [150, 253] width 44 height 75
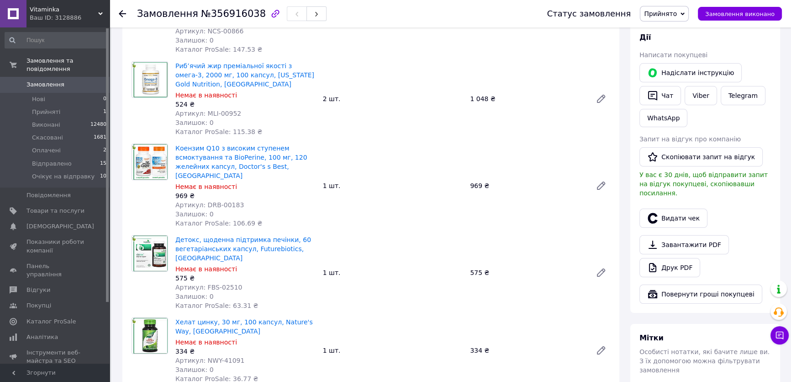
scroll to position [166, 0]
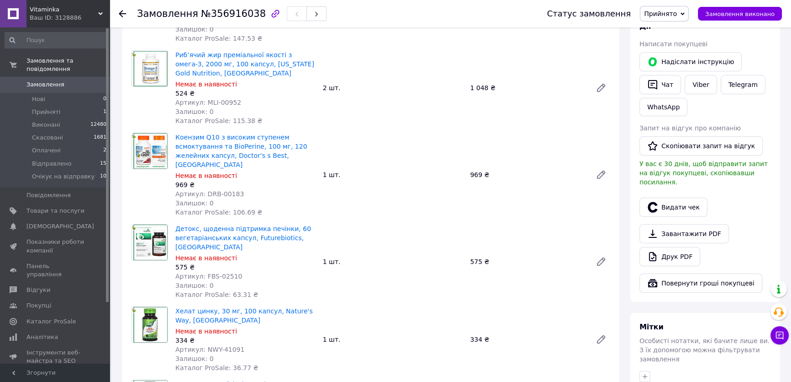
click at [768, 235] on div "Завантажити PDF   Друк PDF" at bounding box center [706, 245] width 132 height 42
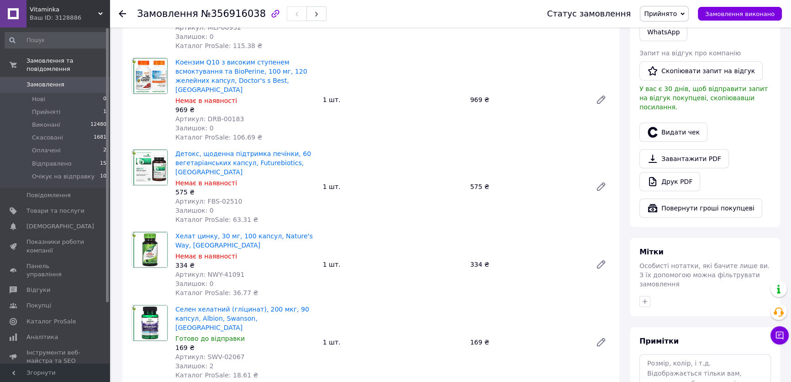
scroll to position [249, 0]
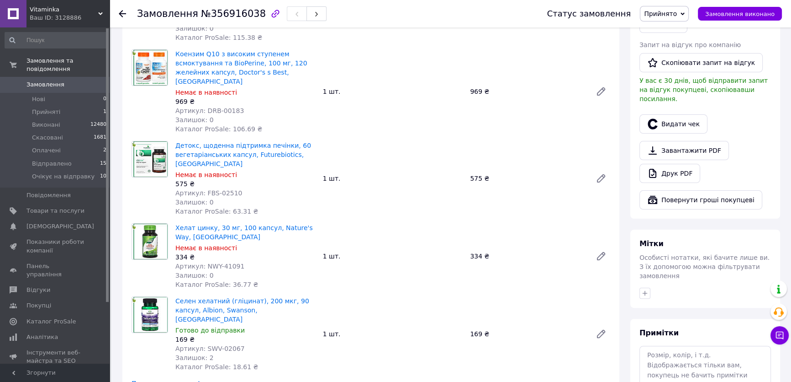
click at [755, 286] on div at bounding box center [705, 293] width 135 height 15
click at [729, 229] on div "Мітки Особисті нотатки, які бачите лише ви. З їх допомогою можна фільтрувати за…" at bounding box center [706, 268] width 150 height 78
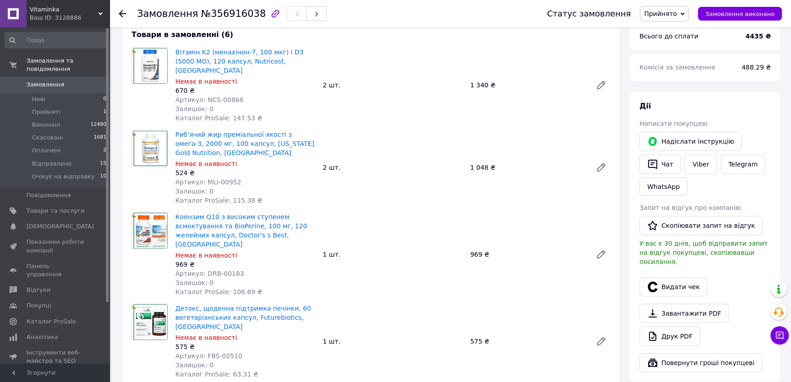
scroll to position [41, 0]
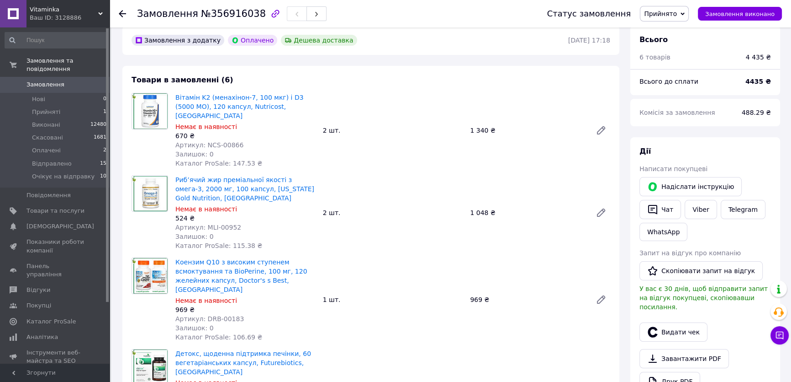
click at [45, 80] on span "Замовлення" at bounding box center [46, 84] width 38 height 8
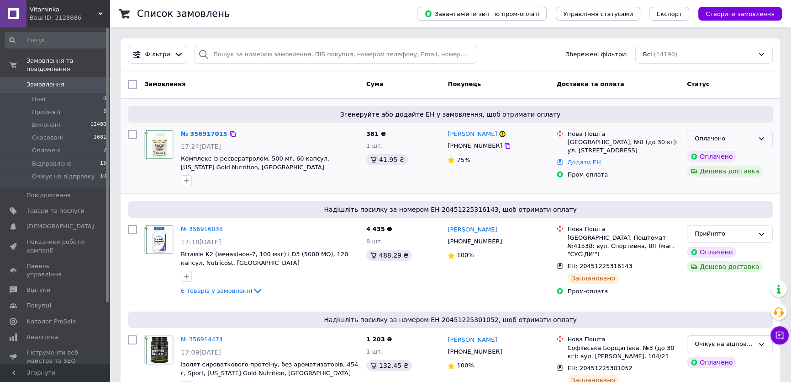
click at [759, 138] on icon at bounding box center [761, 138] width 7 height 7
click at [717, 157] on li "Прийнято" at bounding box center [730, 157] width 85 height 17
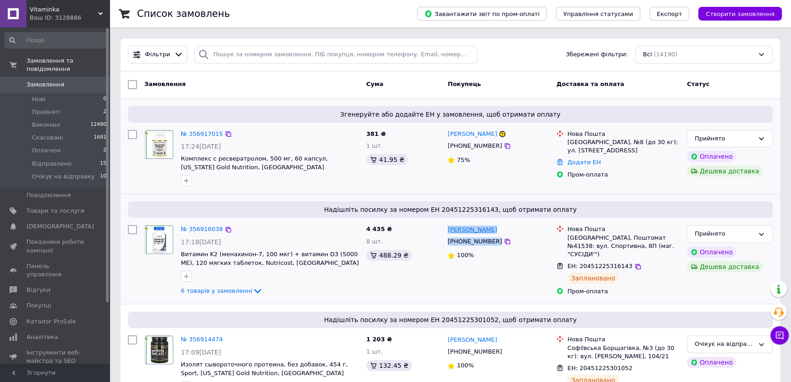
drag, startPoint x: 508, startPoint y: 238, endPoint x: 448, endPoint y: 228, distance: 60.7
click at [448, 228] on div "[PERSON_NAME] [PHONE_NUMBER] 100%" at bounding box center [498, 260] width 109 height 79
copy div "[PERSON_NAME] [PHONE_NUMBER]"
click at [767, 175] on div "Дешева доставка" at bounding box center [730, 171] width 90 height 15
click at [635, 263] on icon at bounding box center [638, 266] width 7 height 7
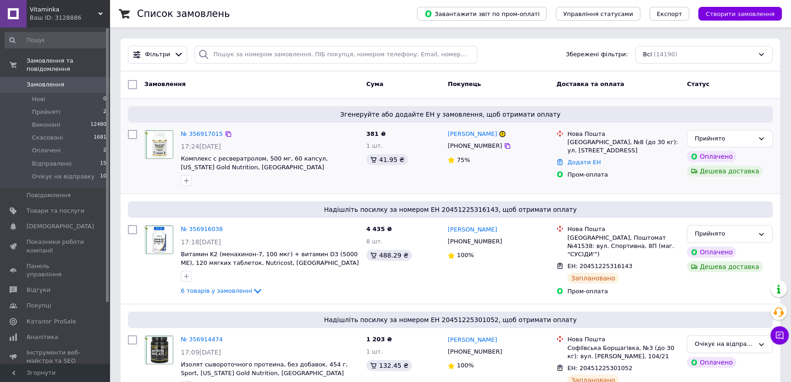
click at [768, 183] on div "Прийнято Оплачено Дешева доставка" at bounding box center [730, 158] width 93 height 64
click at [724, 234] on div "Прийнято" at bounding box center [724, 234] width 59 height 10
click at [706, 315] on li "Очікує на відправку" at bounding box center [730, 319] width 85 height 17
click at [196, 133] on link "№ 356917015" at bounding box center [202, 133] width 42 height 7
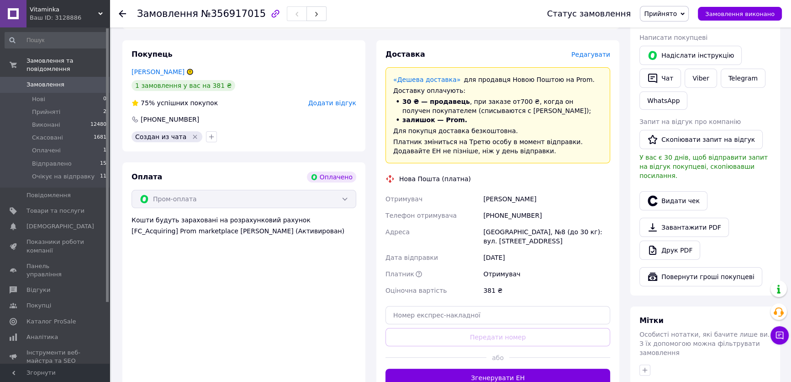
scroll to position [332, 0]
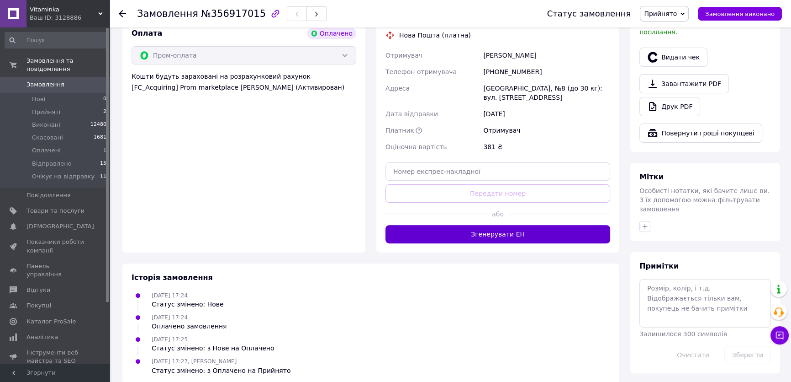
click at [488, 229] on button "Згенерувати ЕН" at bounding box center [498, 234] width 225 height 18
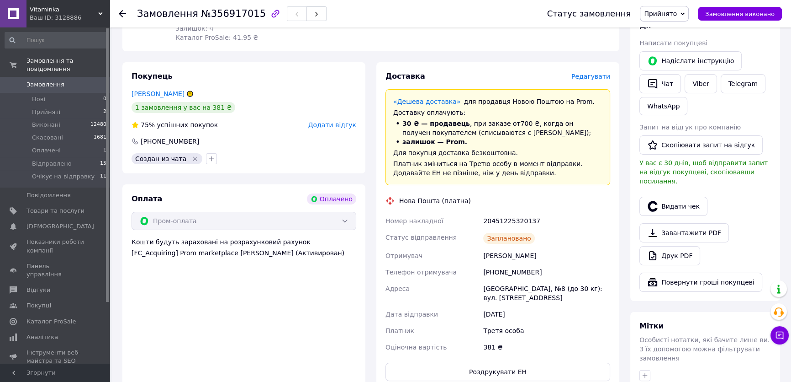
scroll to position [166, 0]
click at [701, 84] on link "Viber" at bounding box center [701, 84] width 32 height 19
click at [154, 296] on div "Оплата Оплачено Пром-оплата Кошти будуть зараховані на розрахунковий рахунок [F…" at bounding box center [243, 288] width 243 height 206
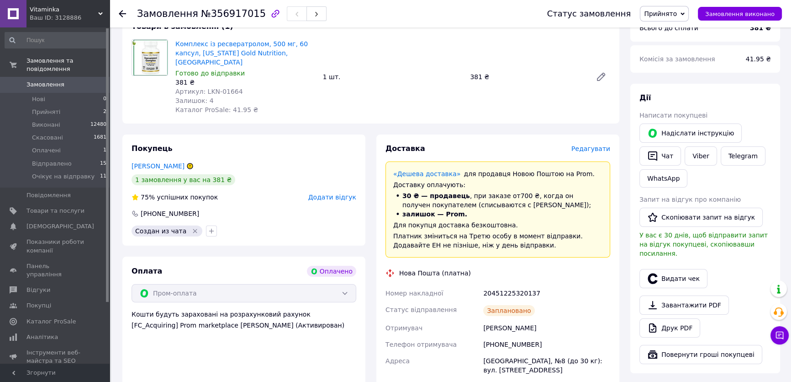
scroll to position [0, 0]
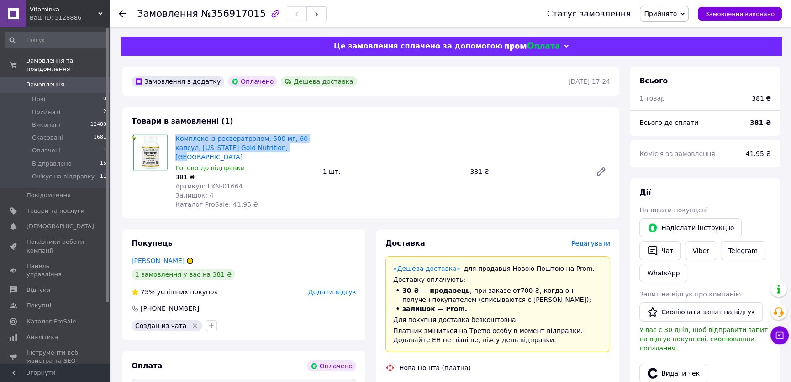
drag, startPoint x: 243, startPoint y: 146, endPoint x: 174, endPoint y: 139, distance: 68.9
click at [174, 139] on div "Комплекс із ресвератролом, 500 мг, 60 капсул, [US_STATE] Gold Nutrition, [GEOGR…" at bounding box center [246, 171] width 148 height 79
copy link "Комплекс із ресвератролом, 500 мг, 60 капсул, [US_STATE] Gold Nutrition, [GEOGR…"
click at [705, 183] on div "[PERSON_NAME] покупцеві   [PERSON_NAME] інструкцію   Чат Viber Telegram WhatsAp…" at bounding box center [706, 322] width 150 height 289
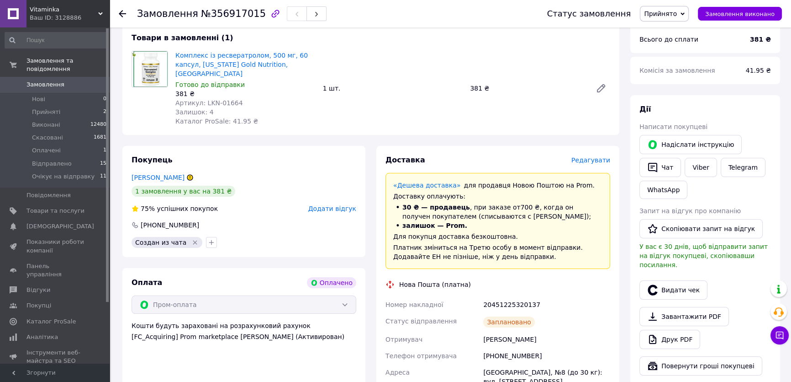
scroll to position [166, 0]
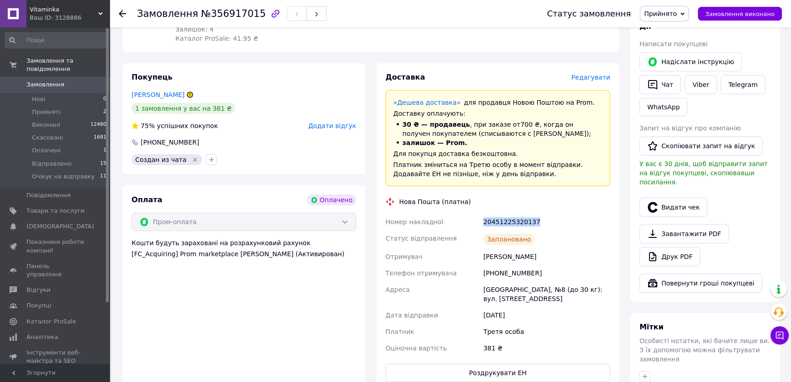
drag, startPoint x: 535, startPoint y: 212, endPoint x: 488, endPoint y: 210, distance: 47.6
click at [481, 213] on div "Номер накладної 20451225320137 Статус відправлення Заплановано Отримувач Инапшб…" at bounding box center [498, 284] width 228 height 143
copy div "Номер накладної 20451225320137"
click at [746, 230] on div "Завантажити PDF   Друк PDF" at bounding box center [706, 245] width 132 height 42
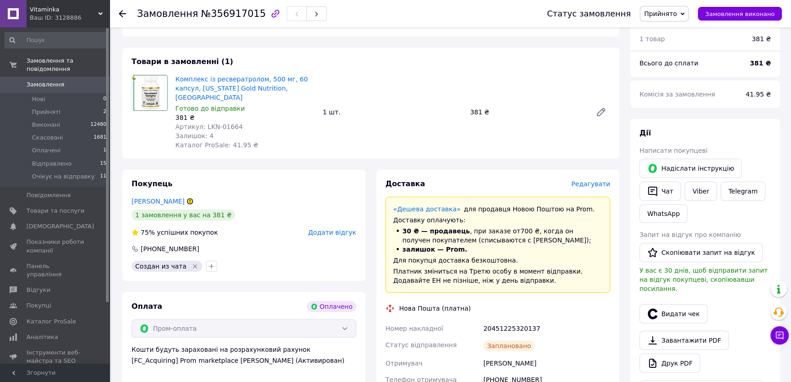
scroll to position [0, 0]
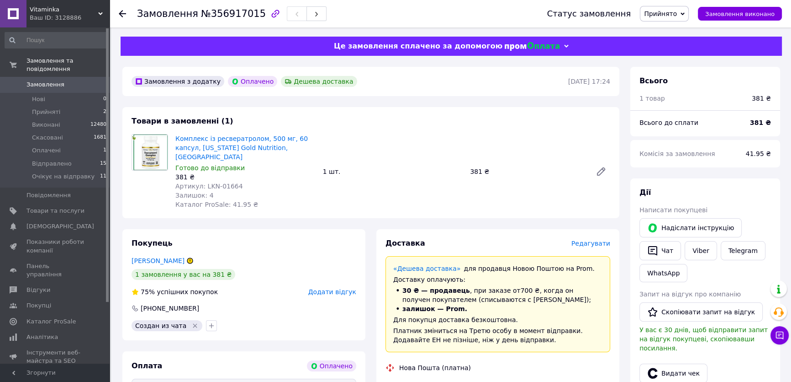
click at [133, 187] on div at bounding box center [150, 171] width 44 height 75
click at [46, 80] on span "Замовлення" at bounding box center [46, 84] width 38 height 8
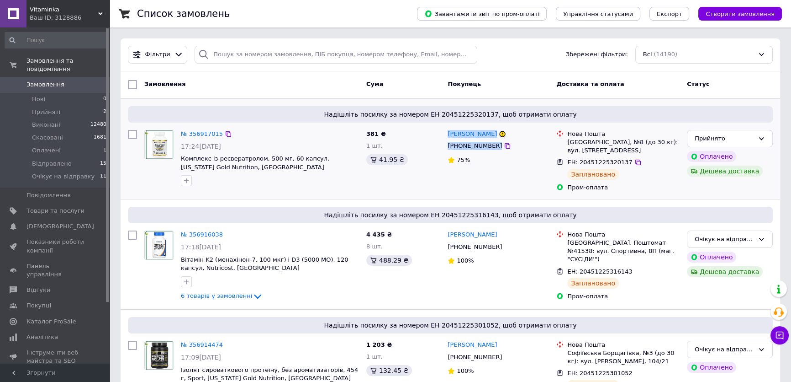
drag, startPoint x: 507, startPoint y: 146, endPoint x: 448, endPoint y: 134, distance: 60.0
click at [447, 134] on div "[PERSON_NAME] [PHONE_NUMBER] 75%" at bounding box center [498, 160] width 109 height 69
copy div "[PERSON_NAME] [PHONE_NUMBER]"
click at [760, 140] on icon at bounding box center [761, 138] width 7 height 7
click at [712, 218] on li "Очікує на відправку" at bounding box center [730, 224] width 85 height 17
